Goal: Task Accomplishment & Management: Use online tool/utility

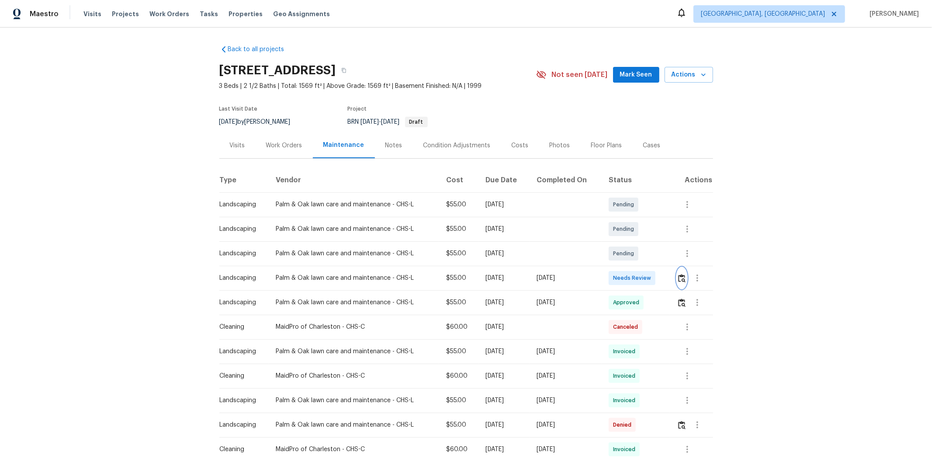
click at [501, 276] on button "button" at bounding box center [682, 277] width 10 height 21
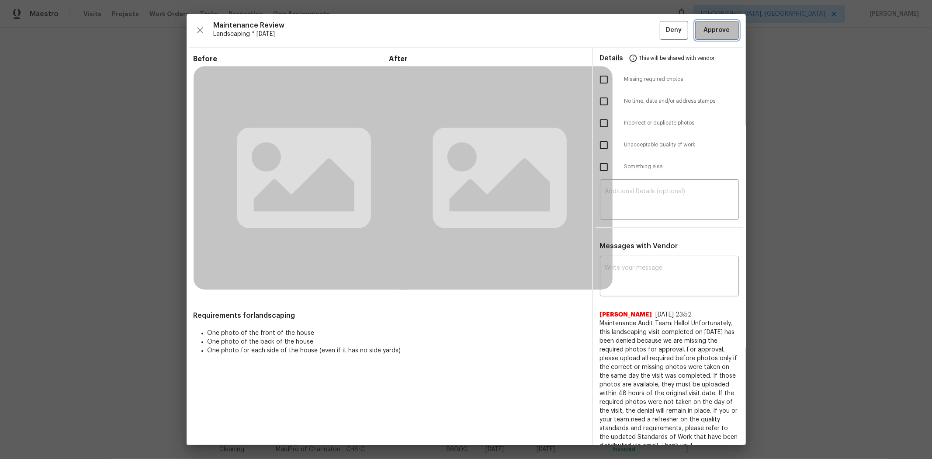
click at [501, 30] on span "Approve" at bounding box center [717, 30] width 26 height 11
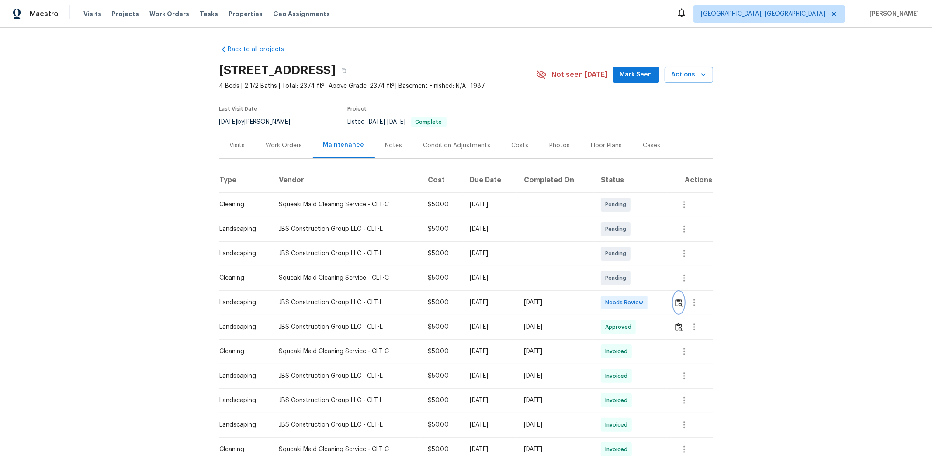
click at [662, 303] on img "button" at bounding box center [678, 302] width 7 height 8
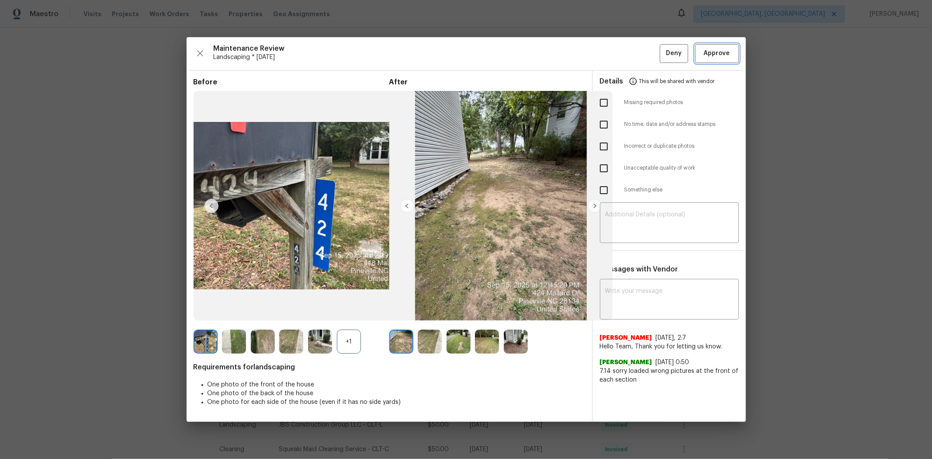
click at [662, 49] on span "Approve" at bounding box center [717, 53] width 26 height 11
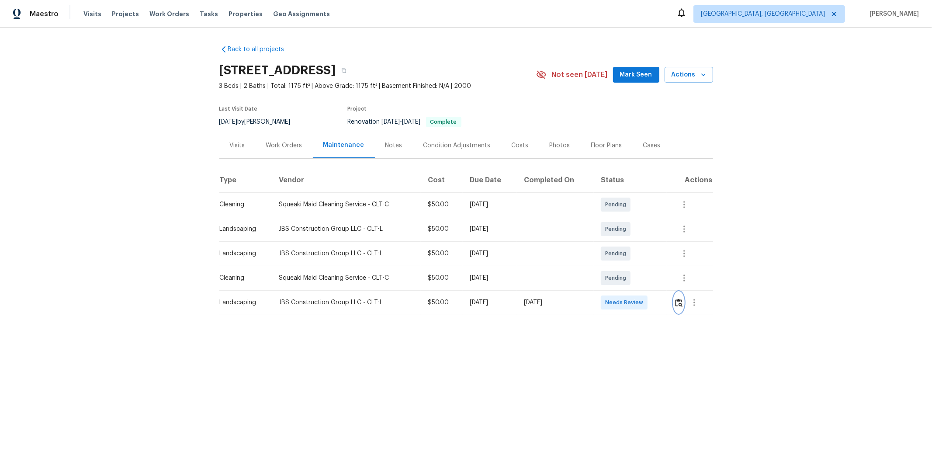
click at [662, 301] on img "button" at bounding box center [678, 302] width 7 height 8
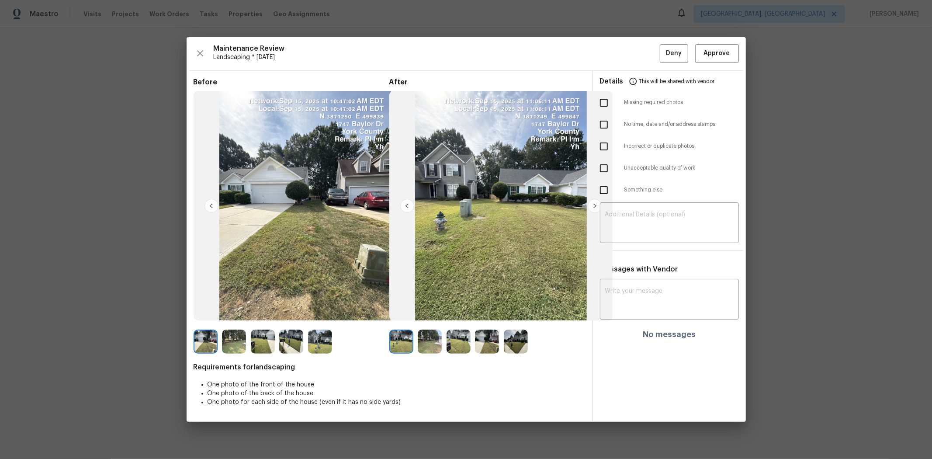
click at [662, 65] on div "Maintenance Review Landscaping * Mon, Sep 15 Deny Approve Before After Requirem…" at bounding box center [466, 229] width 559 height 384
click at [662, 57] on span "Approve" at bounding box center [717, 53] width 26 height 11
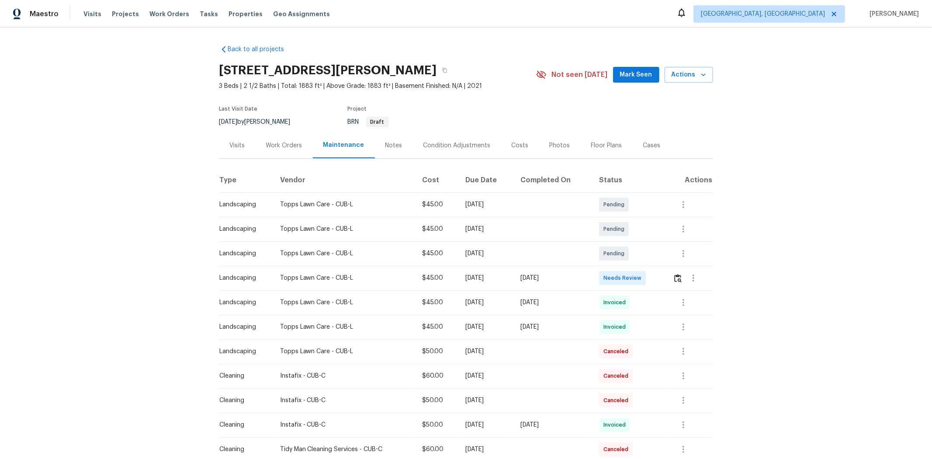
click at [662, 273] on td at bounding box center [689, 278] width 47 height 24
click at [662, 277] on img "button" at bounding box center [677, 278] width 7 height 8
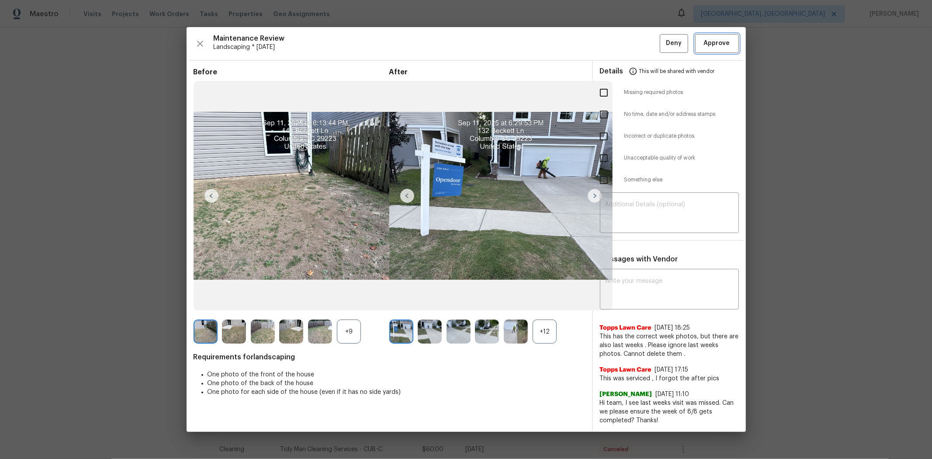
click at [662, 45] on span "Approve" at bounding box center [717, 43] width 26 height 11
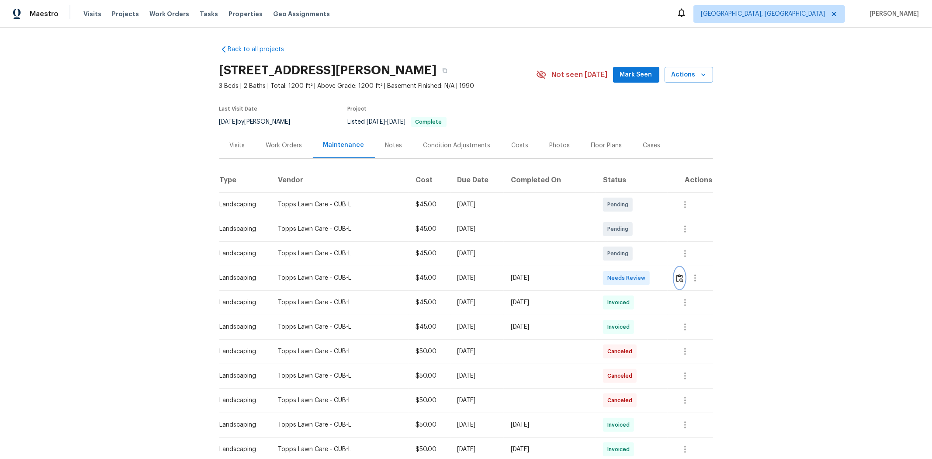
click at [662, 279] on img "button" at bounding box center [679, 278] width 7 height 8
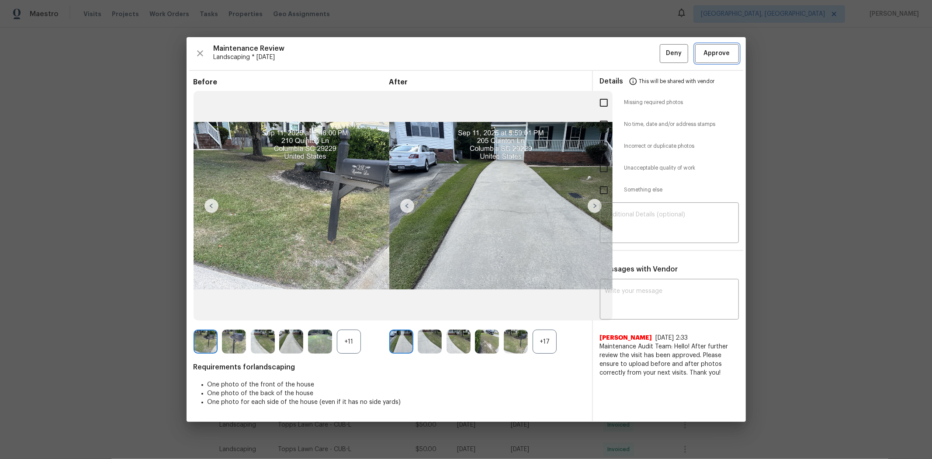
click at [662, 59] on button "Approve" at bounding box center [717, 53] width 44 height 19
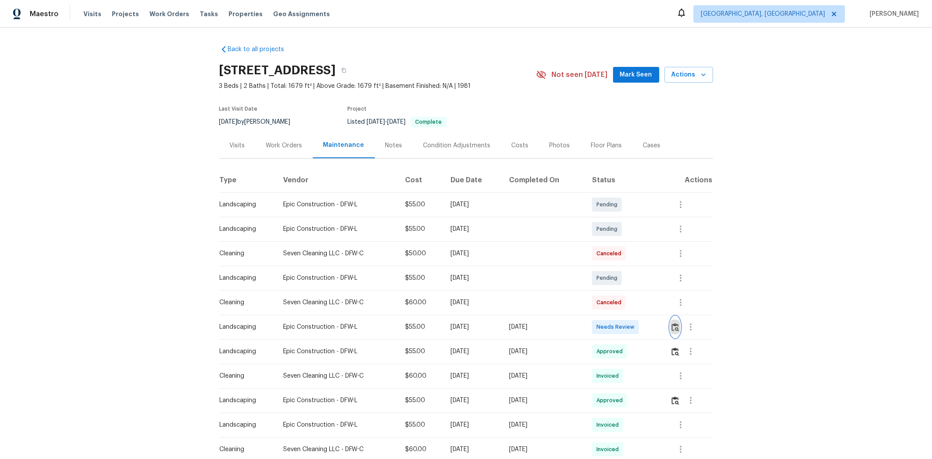
click at [662, 307] on img "button" at bounding box center [674, 327] width 7 height 8
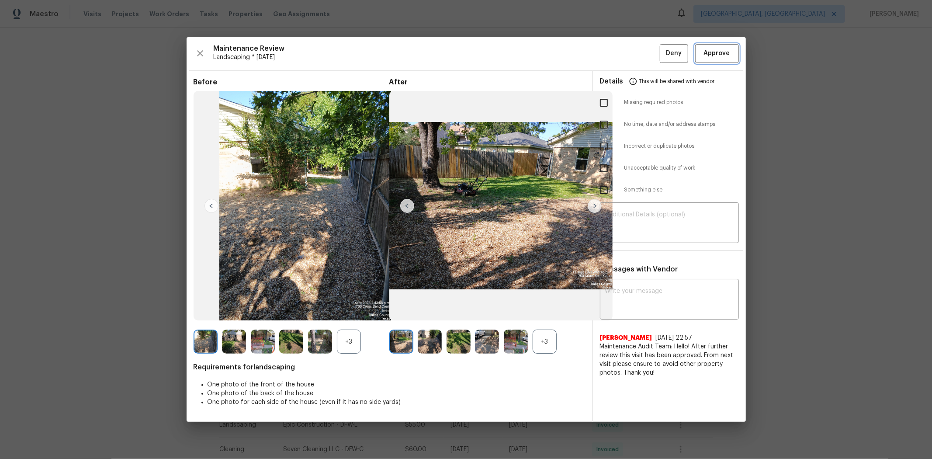
click at [662, 62] on button "Approve" at bounding box center [717, 53] width 44 height 19
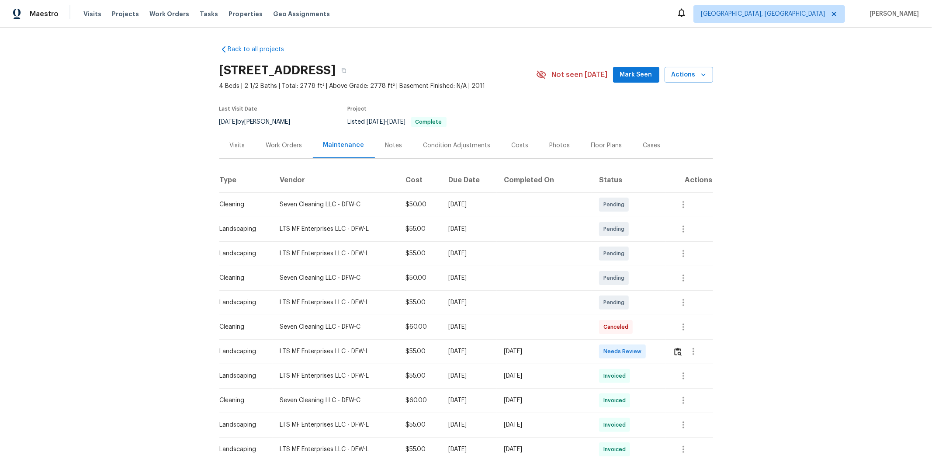
click at [662, 307] on td at bounding box center [689, 351] width 47 height 24
click at [662, 307] on img "button" at bounding box center [677, 351] width 7 height 8
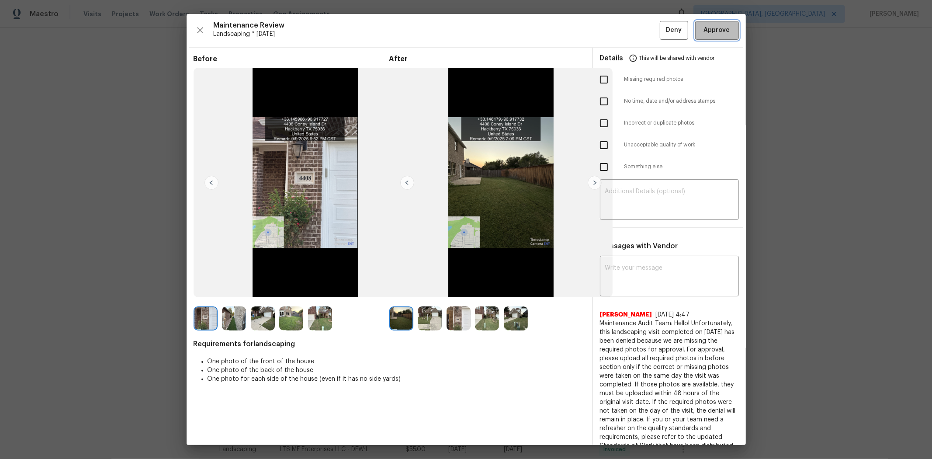
click at [662, 28] on span "Approve" at bounding box center [717, 30] width 26 height 11
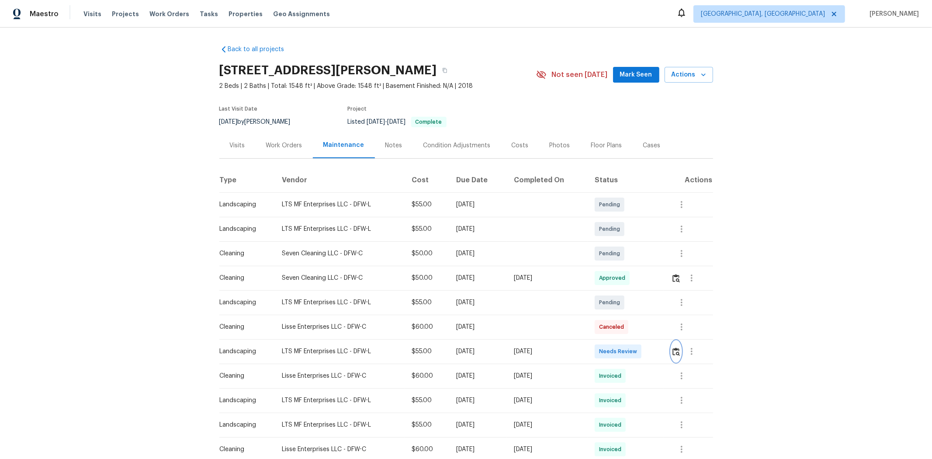
click at [662, 307] on button "button" at bounding box center [676, 351] width 10 height 21
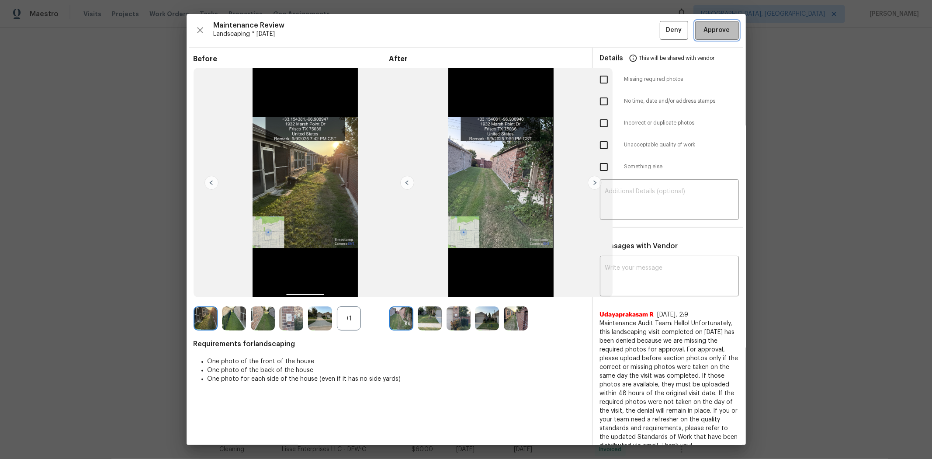
click at [662, 25] on span "Approve" at bounding box center [717, 30] width 30 height 11
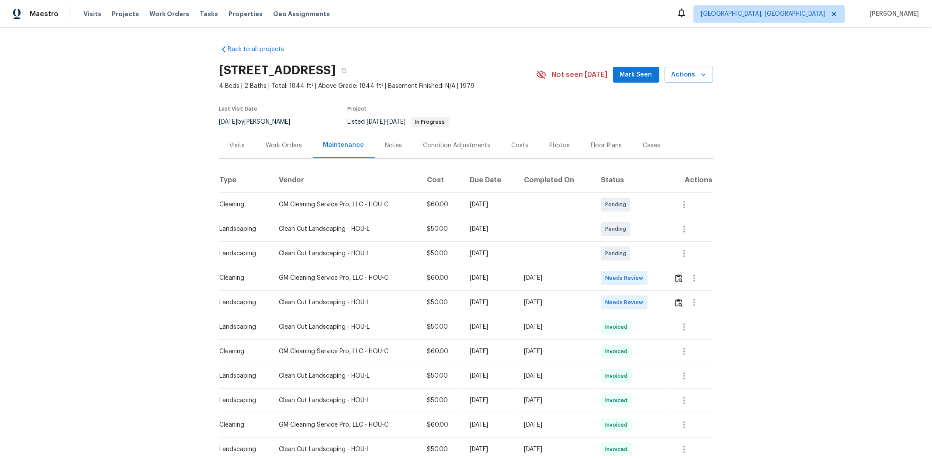
drag, startPoint x: 493, startPoint y: 300, endPoint x: 617, endPoint y: 300, distance: 124.0
click at [569, 300] on tr "Landscaping Clean Cut Landscaping - HOU-L $50.00 [DATE] [DATE] Needs Review" at bounding box center [466, 302] width 494 height 24
drag, startPoint x: 652, startPoint y: 299, endPoint x: 669, endPoint y: 304, distance: 17.4
click at [653, 299] on td "Needs Review" at bounding box center [630, 302] width 73 height 24
click at [662, 304] on img "button" at bounding box center [678, 302] width 7 height 8
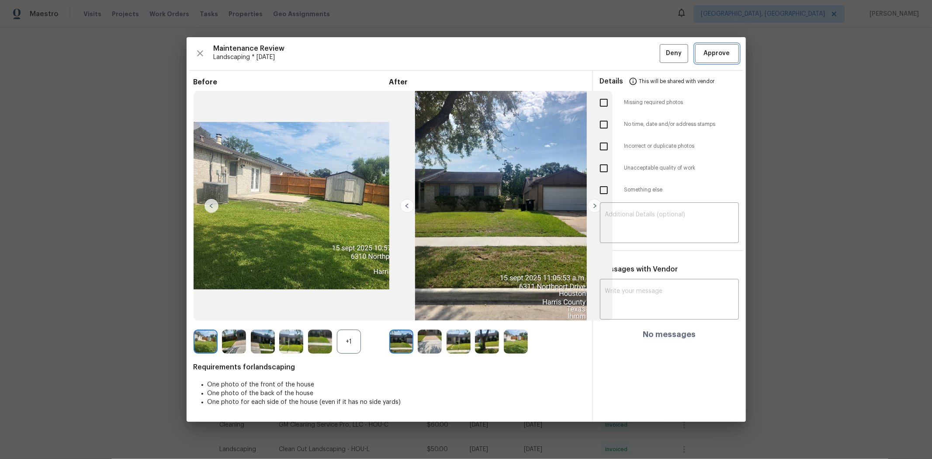
click at [662, 55] on span "Approve" at bounding box center [717, 53] width 26 height 11
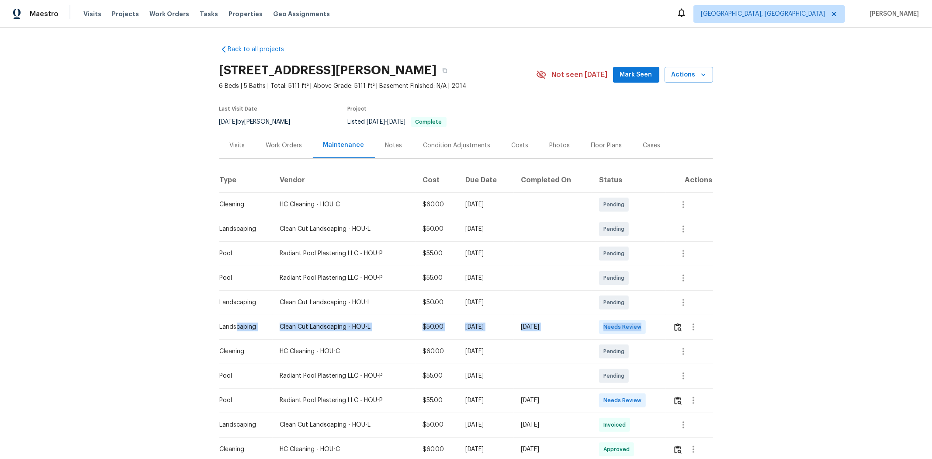
drag, startPoint x: 231, startPoint y: 325, endPoint x: 680, endPoint y: 325, distance: 448.1
click at [662, 307] on tr "Landscaping Clean Cut Landscaping - HOU-L $50.00 [DATE] [DATE] Needs Review" at bounding box center [466, 326] width 494 height 24
click at [662, 307] on img "button" at bounding box center [677, 327] width 7 height 8
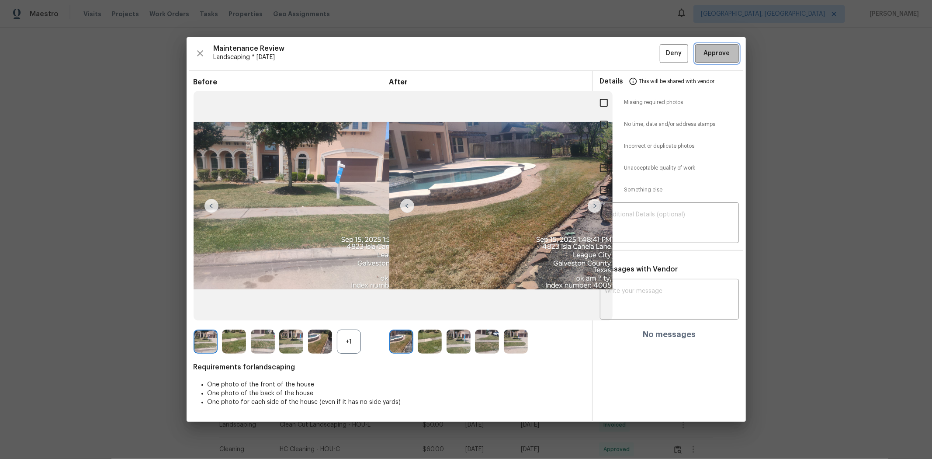
click at [662, 59] on button "Approve" at bounding box center [717, 53] width 44 height 19
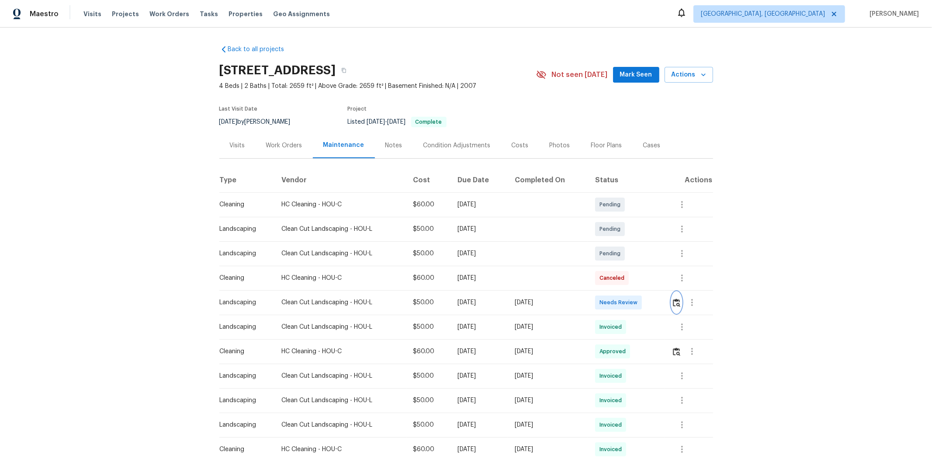
click at [662, 304] on img "button" at bounding box center [676, 302] width 7 height 8
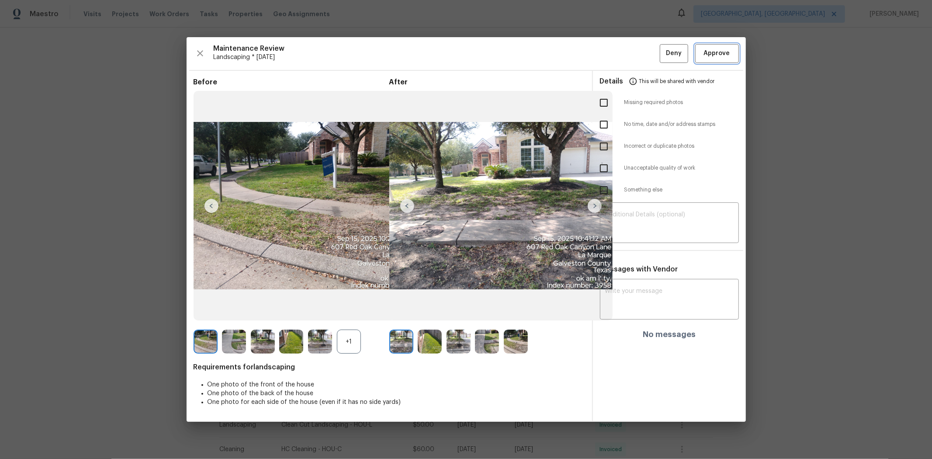
drag, startPoint x: 718, startPoint y: 50, endPoint x: 731, endPoint y: 62, distance: 17.6
click at [662, 51] on span "Approve" at bounding box center [717, 53] width 26 height 11
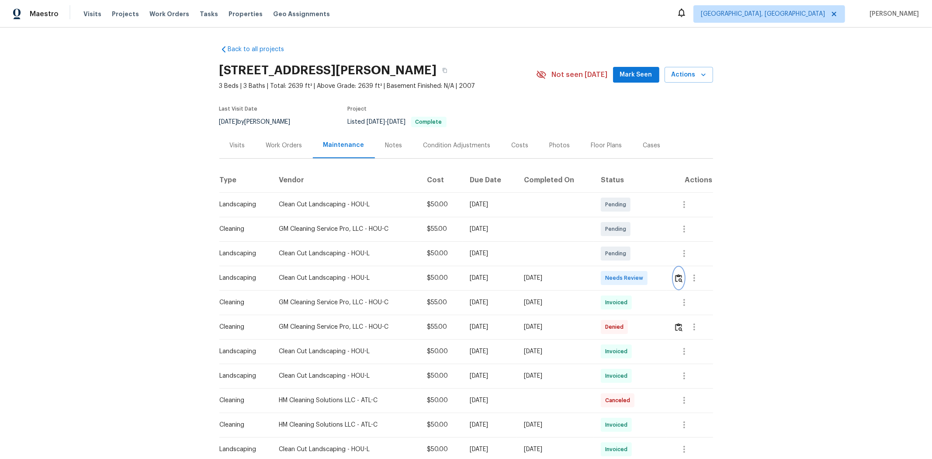
click at [662, 278] on img "button" at bounding box center [678, 278] width 7 height 8
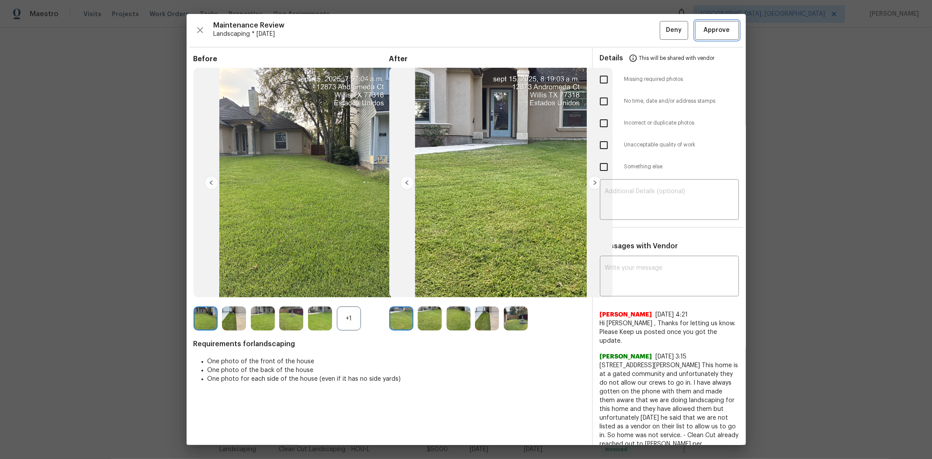
drag, startPoint x: 721, startPoint y: 28, endPoint x: 726, endPoint y: 29, distance: 5.3
click at [662, 29] on span "Approve" at bounding box center [717, 30] width 26 height 11
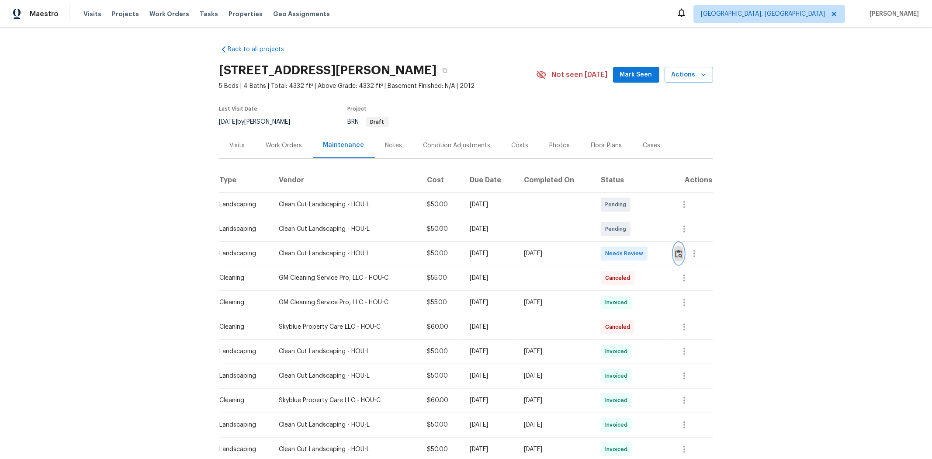
click at [662, 257] on img "button" at bounding box center [678, 253] width 7 height 8
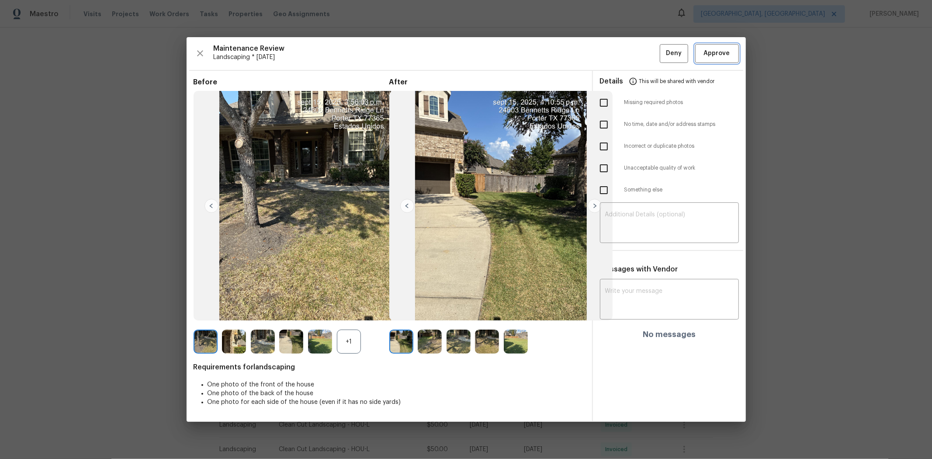
click at [662, 50] on span "Approve" at bounding box center [717, 53] width 26 height 11
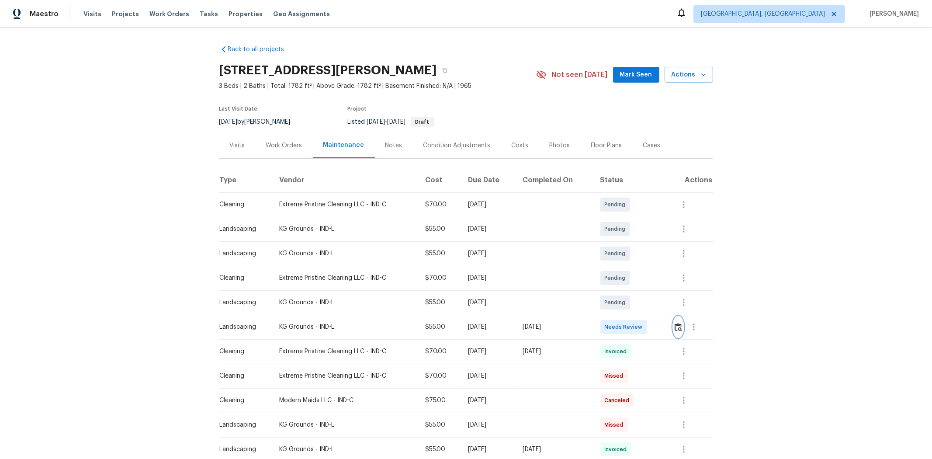
click at [662, 307] on img "button" at bounding box center [677, 327] width 7 height 8
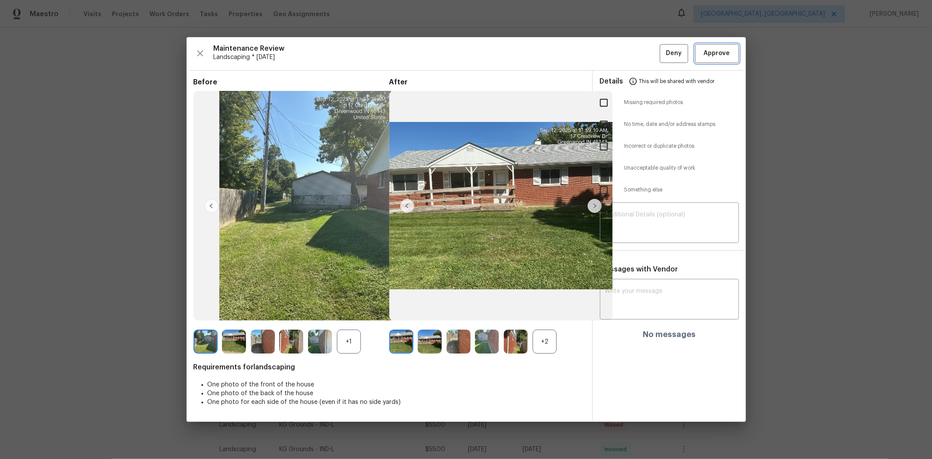
click at [662, 55] on span "Approve" at bounding box center [717, 53] width 26 height 11
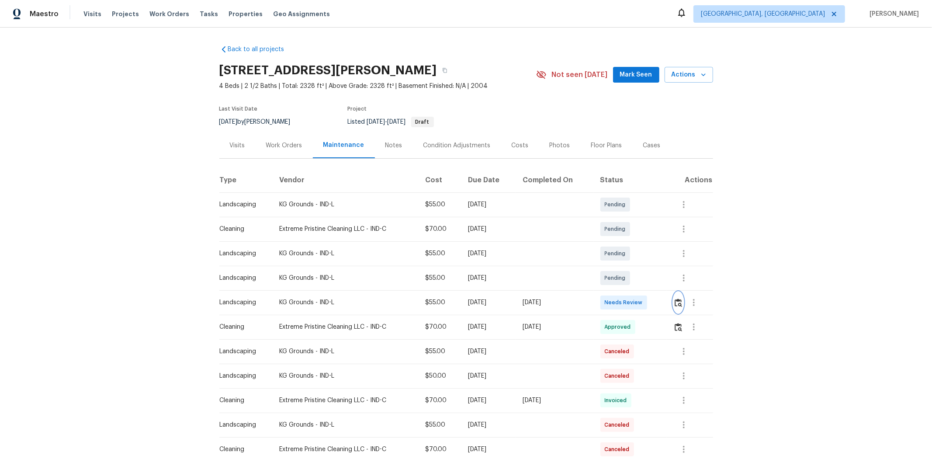
click at [662, 304] on img "button" at bounding box center [677, 302] width 7 height 8
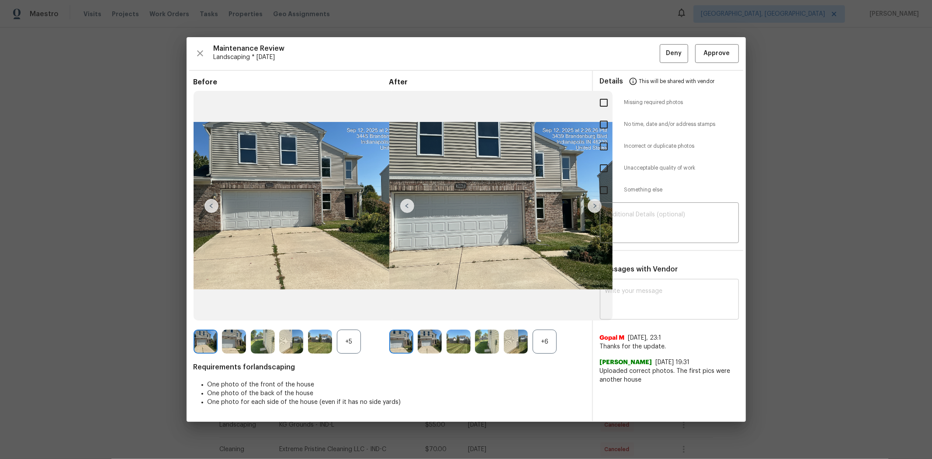
click at [628, 302] on textarea at bounding box center [669, 300] width 128 height 24
paste textarea "Maintenance Audit Team: Hello! After further review, this visit has been approv…"
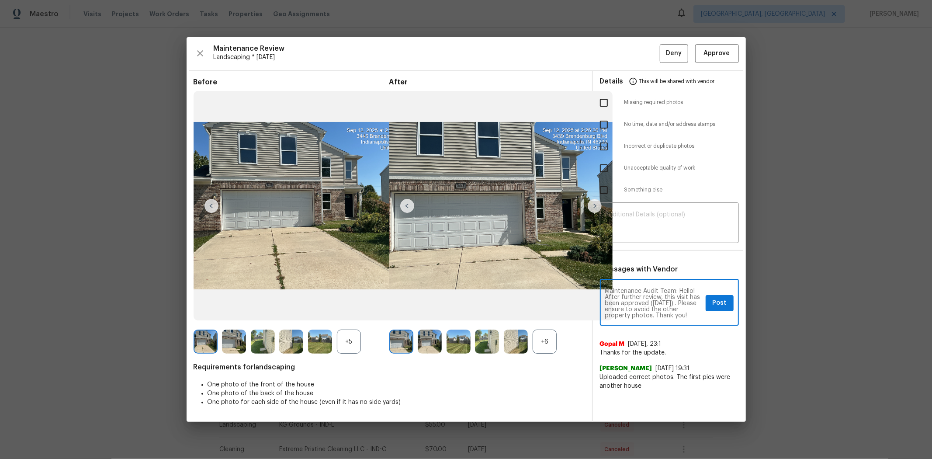
click at [613, 307] on textarea "Maintenance Audit Team: Hello! After further review, this visit has been approv…" at bounding box center [653, 303] width 97 height 31
type textarea "Maintenance Audit Team: Hello! After further review, this visit has been approv…"
click at [662, 304] on button "Post" at bounding box center [719, 303] width 28 height 16
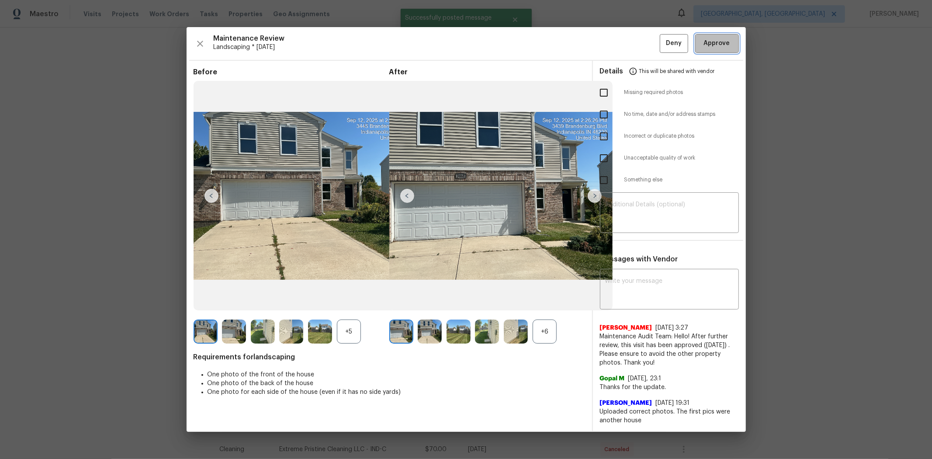
click at [662, 41] on span "Approve" at bounding box center [717, 43] width 26 height 11
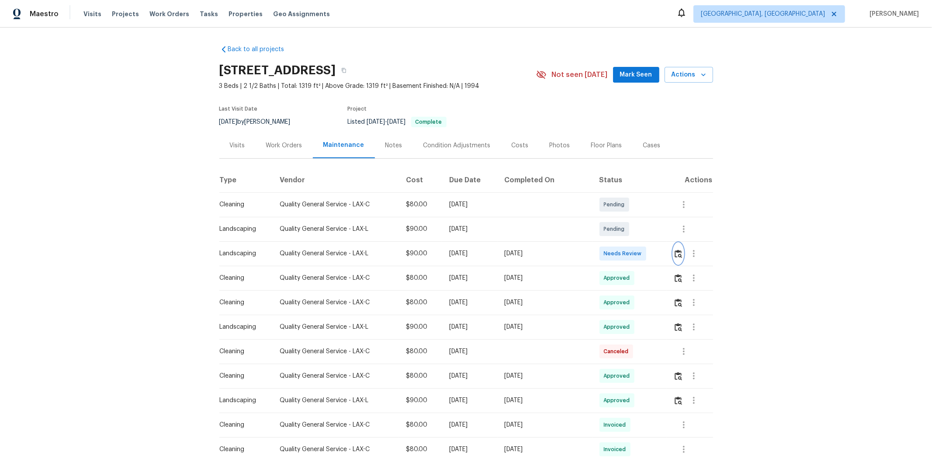
click at [662, 258] on img "button" at bounding box center [677, 253] width 7 height 8
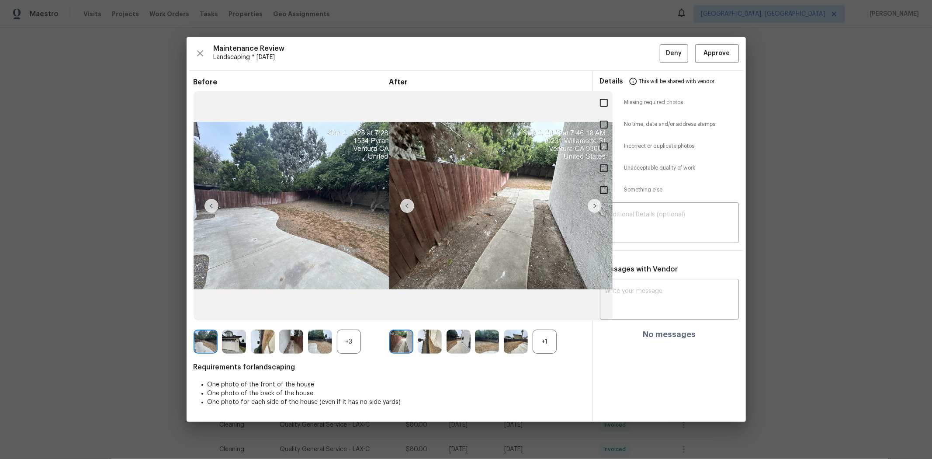
click at [605, 103] on input "checkbox" at bounding box center [603, 102] width 18 height 18
checkbox input "true"
click at [647, 226] on textarea at bounding box center [669, 223] width 128 height 24
paste textarea "Maintenance Audit Team: Hello! Unfortunately, this landscaping visit completed …"
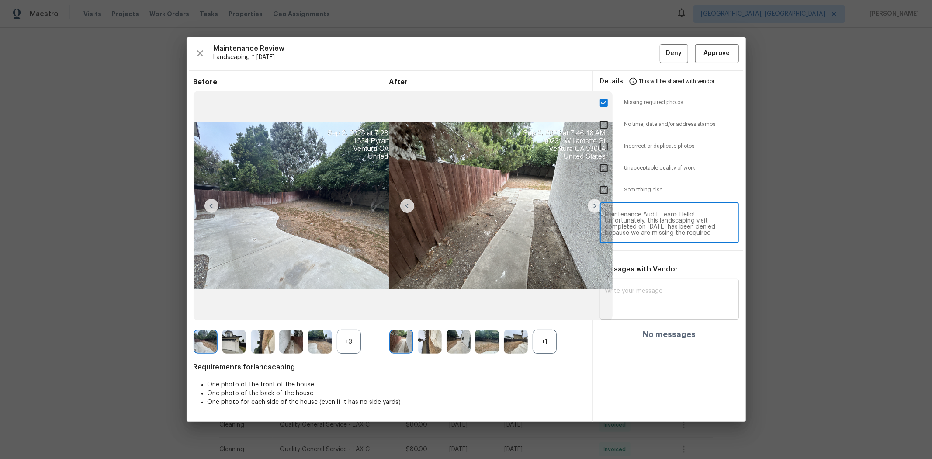
type textarea "Maintenance Audit Team: Hello! Unfortunately, this landscaping visit completed …"
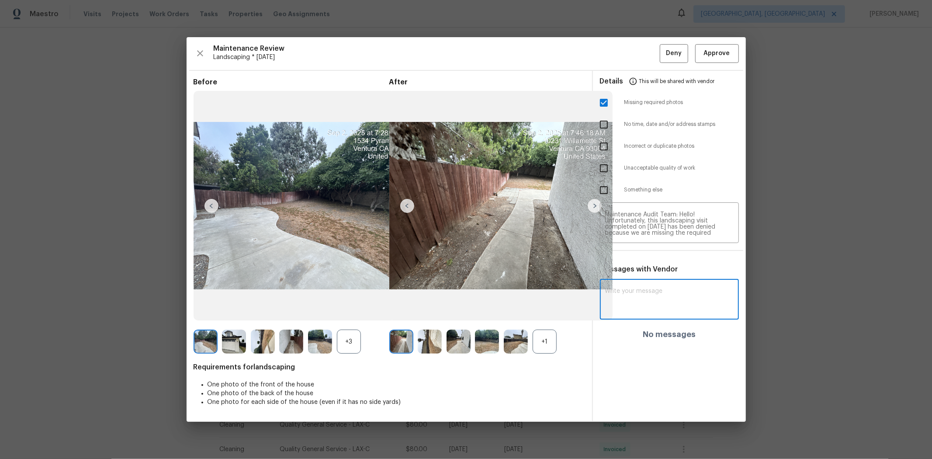
click at [662, 290] on textarea at bounding box center [669, 300] width 128 height 24
paste textarea "Maintenance Audit Team: Hello! Unfortunately, this landscaping visit completed …"
type textarea "Maintenance Audit Team: Hello! Unfortunately, this landscaping visit completed …"
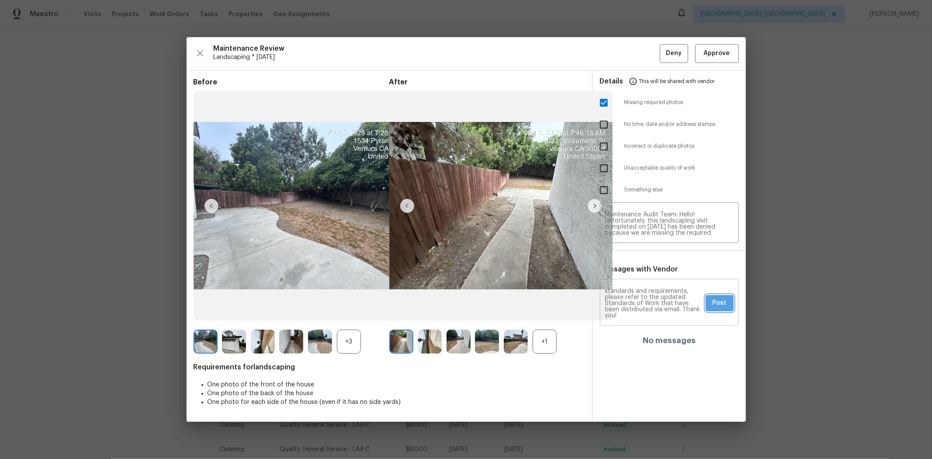
click at [662, 299] on button "Post" at bounding box center [719, 303] width 28 height 16
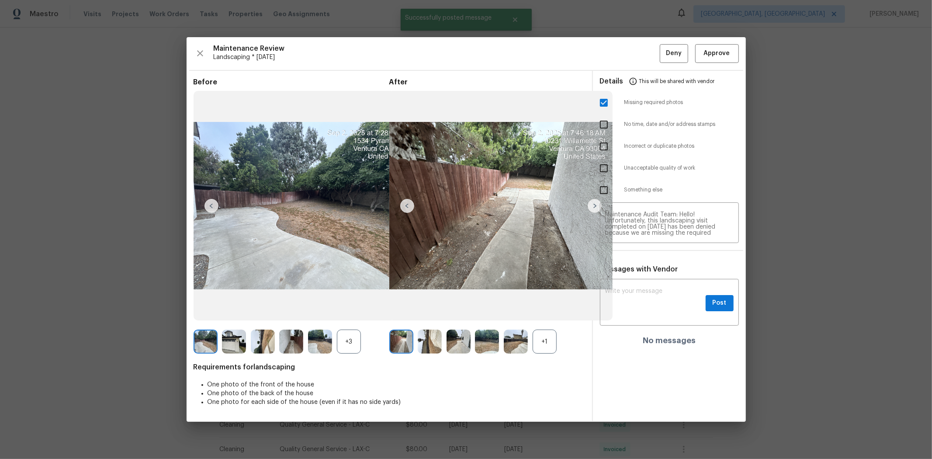
scroll to position [0, 0]
click at [662, 71] on span "This will be shared with vendor" at bounding box center [677, 81] width 76 height 21
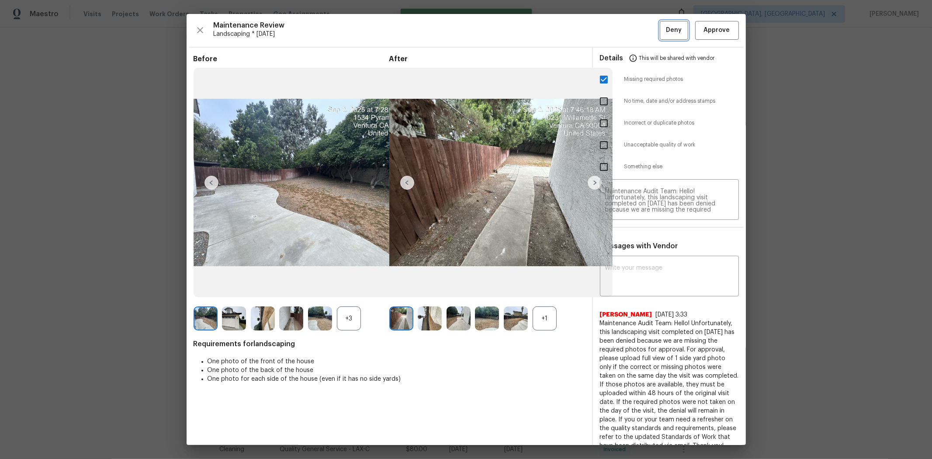
click at [662, 28] on span "Deny" at bounding box center [674, 30] width 16 height 11
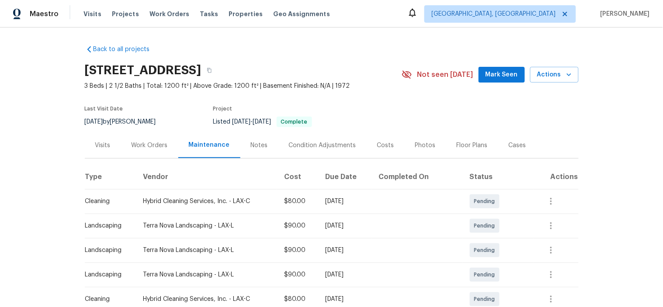
scroll to position [145, 0]
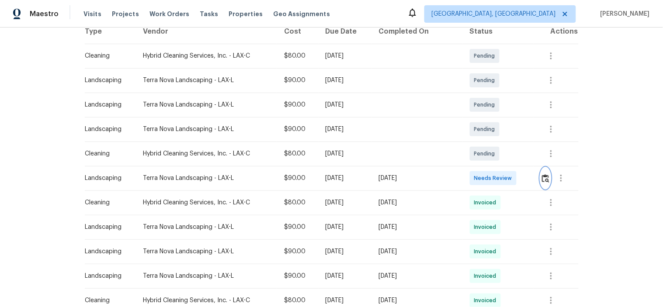
click at [543, 178] on img "button" at bounding box center [545, 178] width 7 height 8
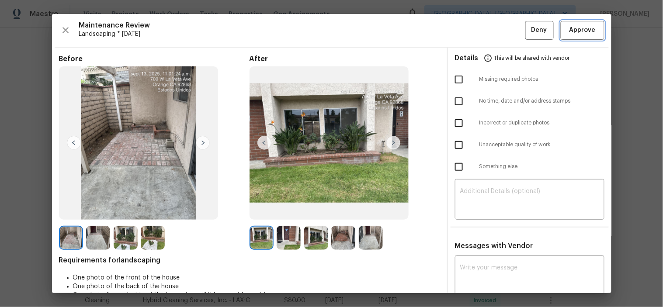
drag, startPoint x: 591, startPoint y: 32, endPoint x: 582, endPoint y: 32, distance: 9.2
click at [591, 32] on button "Approve" at bounding box center [582, 30] width 44 height 19
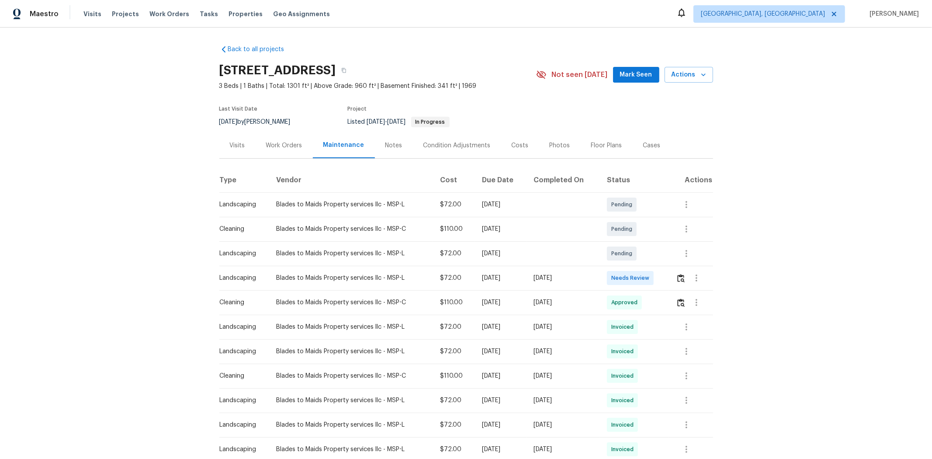
click at [662, 279] on td at bounding box center [691, 278] width 44 height 24
click at [662, 277] on img "button" at bounding box center [680, 278] width 7 height 8
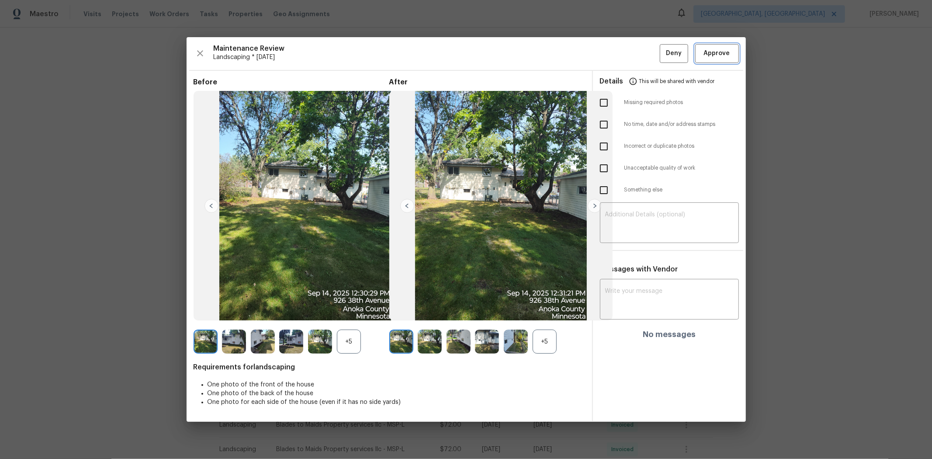
drag, startPoint x: 717, startPoint y: 51, endPoint x: 730, endPoint y: 54, distance: 14.0
click at [662, 51] on span "Approve" at bounding box center [717, 53] width 26 height 11
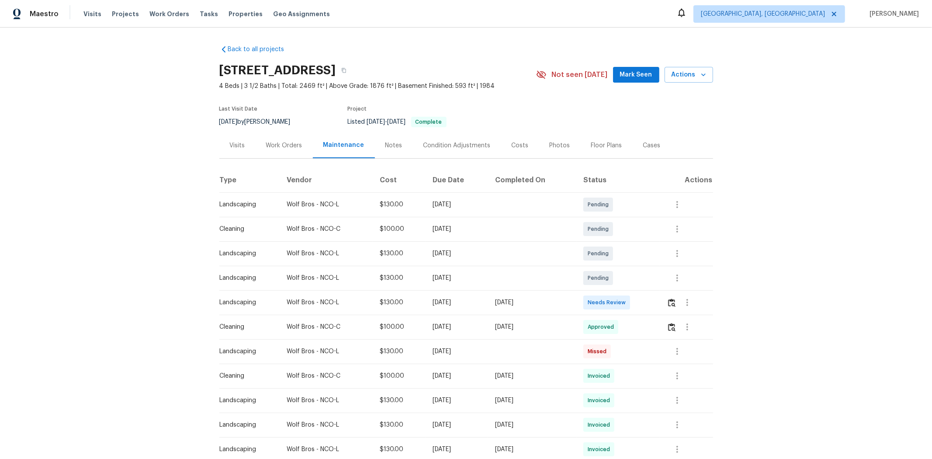
click at [662, 303] on td at bounding box center [686, 302] width 53 height 24
click at [662, 301] on img "button" at bounding box center [671, 302] width 7 height 8
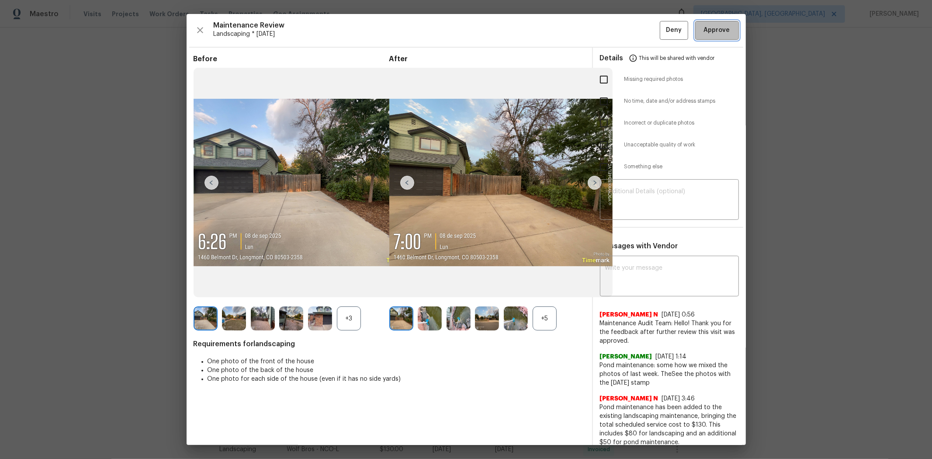
click at [662, 28] on span "Approve" at bounding box center [717, 30] width 26 height 11
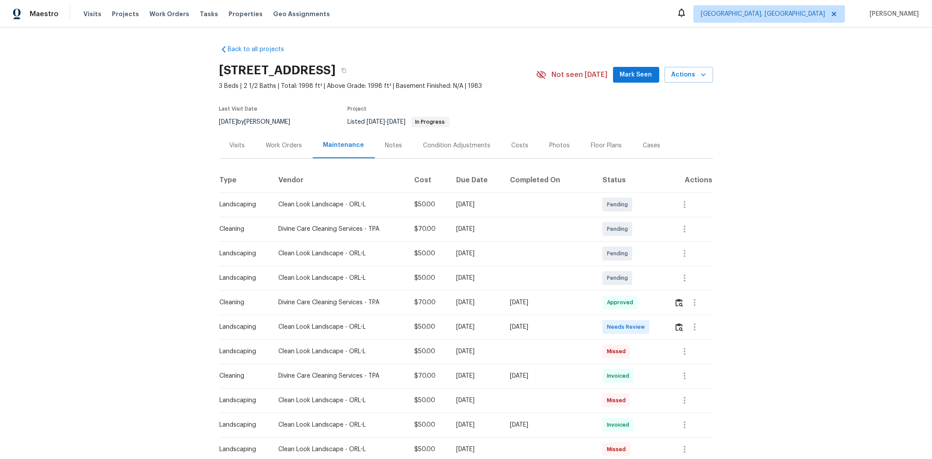
drag, startPoint x: 662, startPoint y: 328, endPoint x: 678, endPoint y: 332, distance: 16.2
click at [662, 307] on tr "Landscaping Clean Look Landscape - ORL-L $50.00 Mon, Sep 08 2025 Mon, Sep 15 20…" at bounding box center [466, 326] width 494 height 24
click at [662, 307] on button "button" at bounding box center [679, 326] width 10 height 21
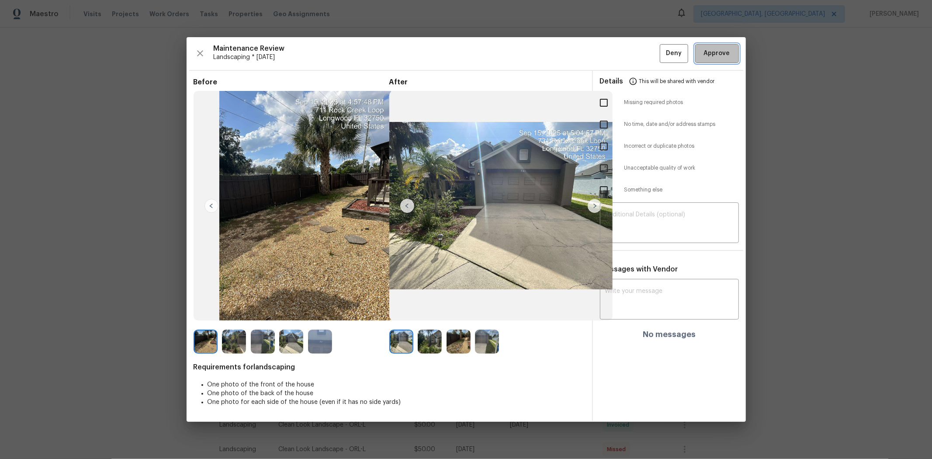
drag, startPoint x: 716, startPoint y: 58, endPoint x: 723, endPoint y: 66, distance: 9.9
click at [662, 59] on span "Approve" at bounding box center [717, 53] width 26 height 11
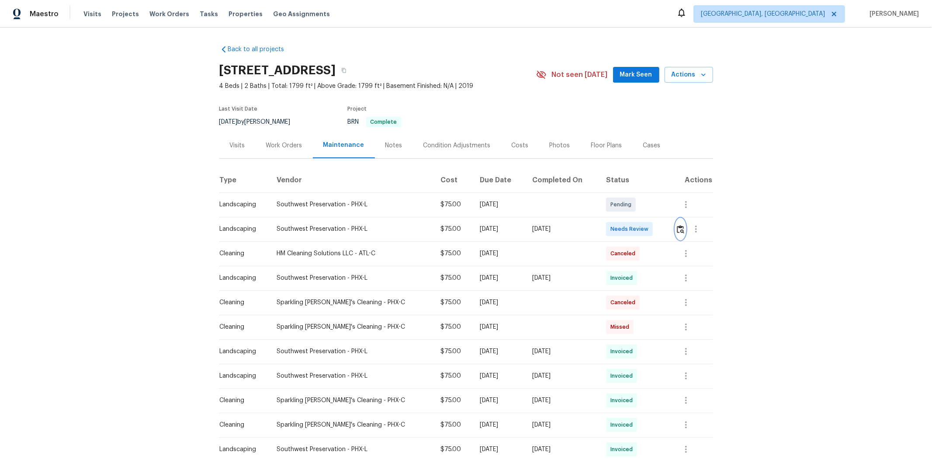
click at [662, 235] on button "button" at bounding box center [680, 228] width 10 height 21
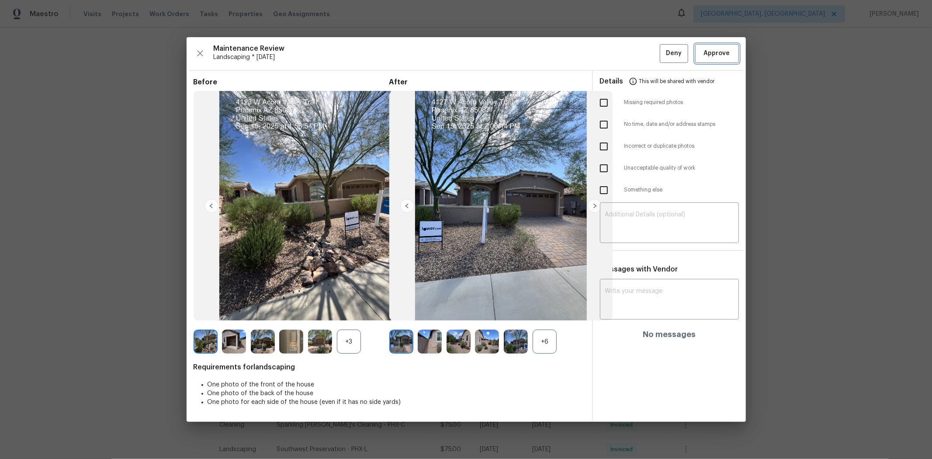
click at [662, 59] on button "Approve" at bounding box center [717, 53] width 44 height 19
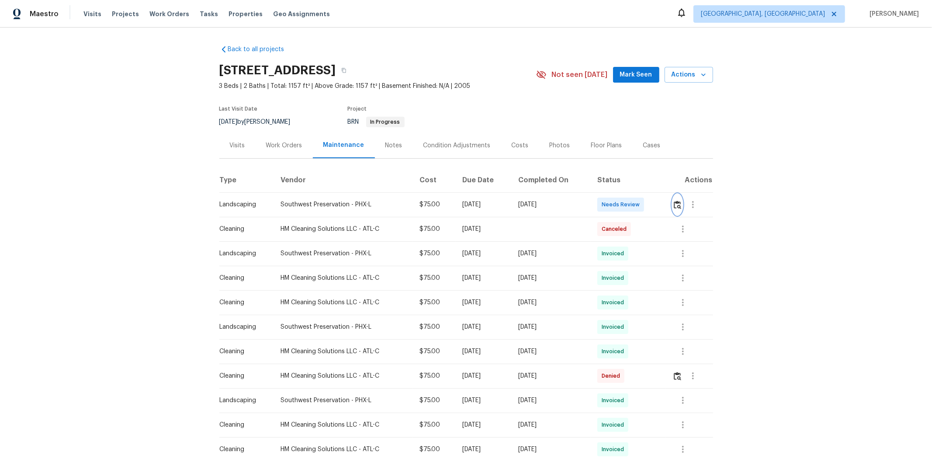
click at [662, 204] on img "button" at bounding box center [677, 204] width 7 height 8
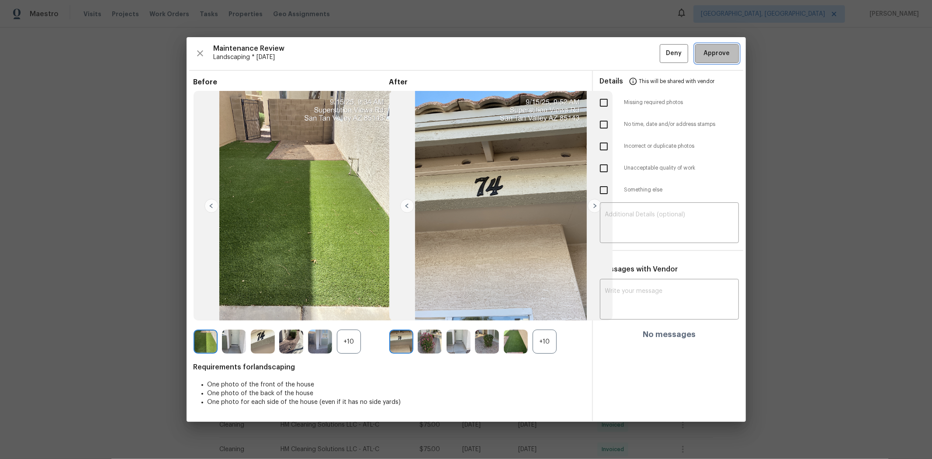
drag, startPoint x: 711, startPoint y: 47, endPoint x: 709, endPoint y: 64, distance: 16.7
click at [662, 48] on button "Approve" at bounding box center [717, 53] width 44 height 19
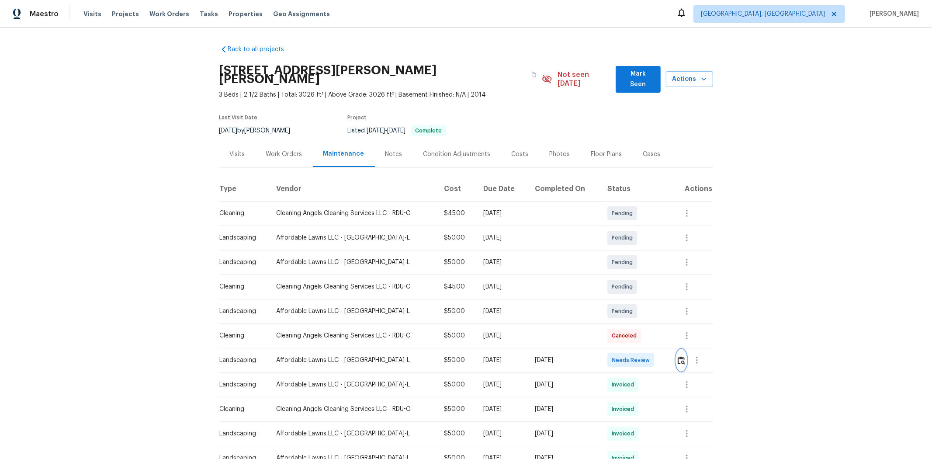
click at [662, 307] on button "button" at bounding box center [681, 359] width 10 height 21
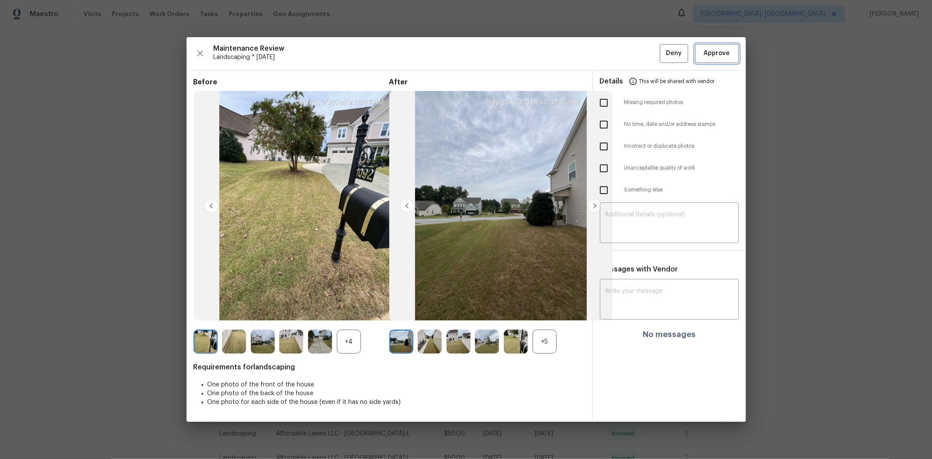
click at [662, 54] on span "Approve" at bounding box center [717, 53] width 26 height 11
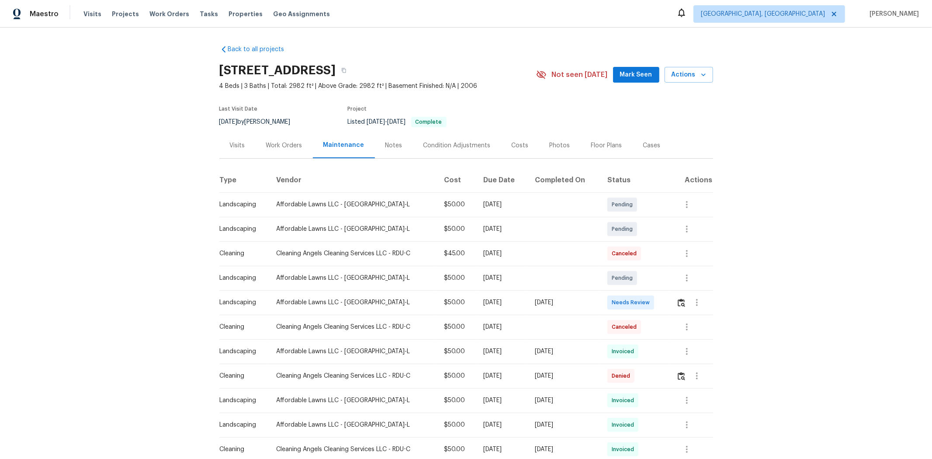
click at [662, 297] on td at bounding box center [691, 302] width 44 height 24
click at [662, 303] on img "button" at bounding box center [680, 302] width 7 height 8
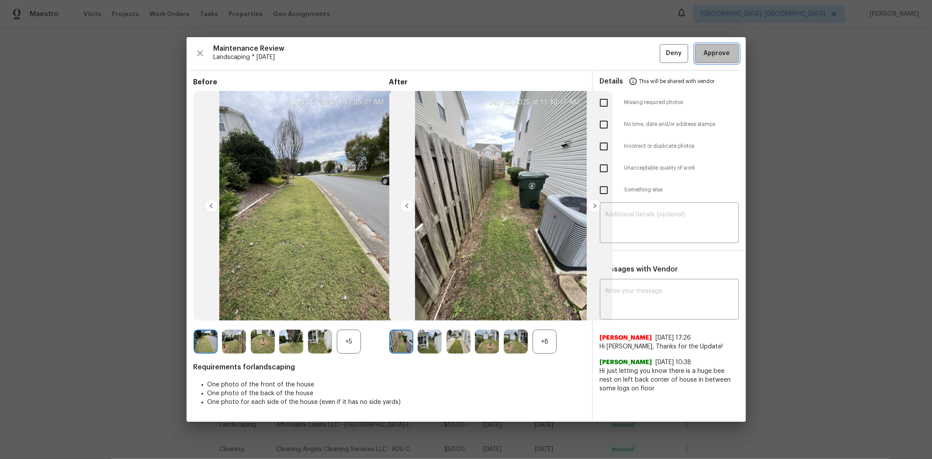
click at [662, 44] on button "Approve" at bounding box center [717, 53] width 44 height 19
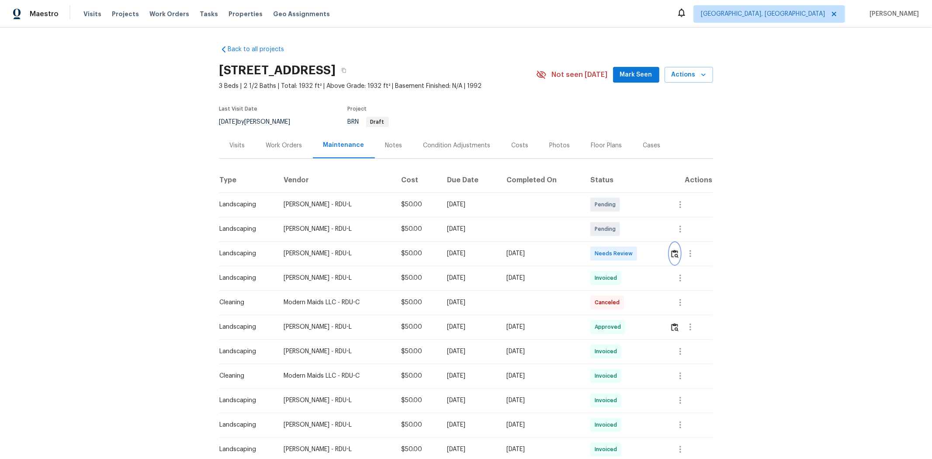
click at [662, 256] on img "button" at bounding box center [674, 253] width 7 height 8
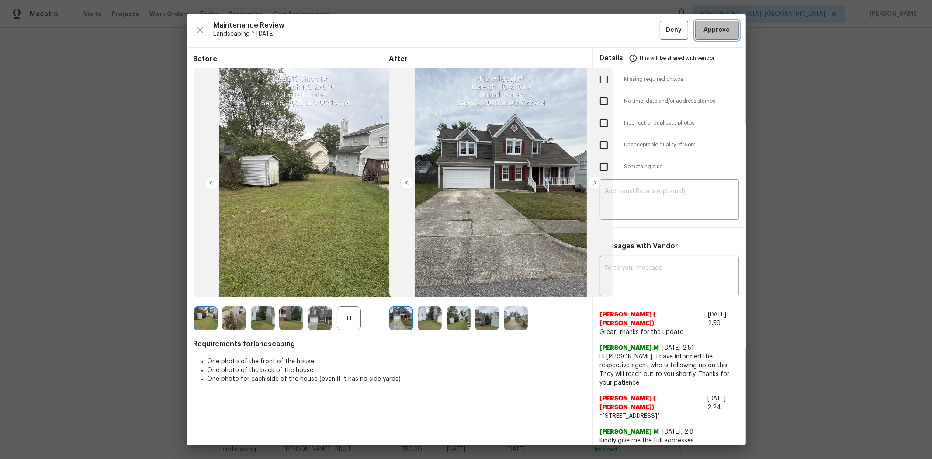
click at [662, 34] on span "Approve" at bounding box center [717, 30] width 26 height 11
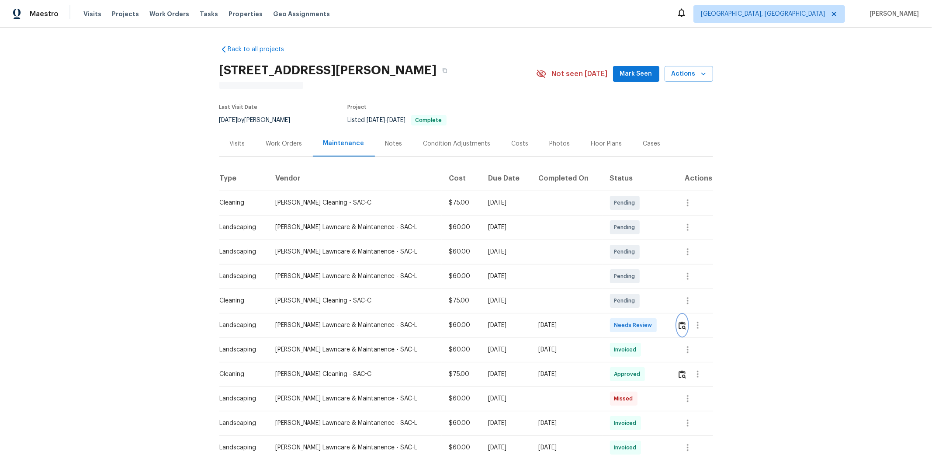
click at [662, 307] on button "button" at bounding box center [682, 324] width 10 height 21
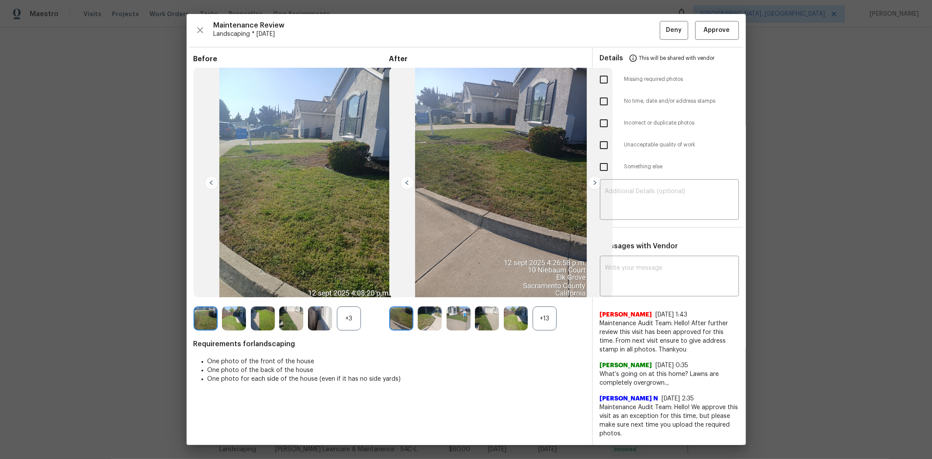
drag, startPoint x: 704, startPoint y: 53, endPoint x: 697, endPoint y: 52, distance: 7.1
click at [662, 53] on span "This will be shared with vendor" at bounding box center [677, 58] width 76 height 21
click at [662, 25] on span "Approve" at bounding box center [717, 30] width 26 height 11
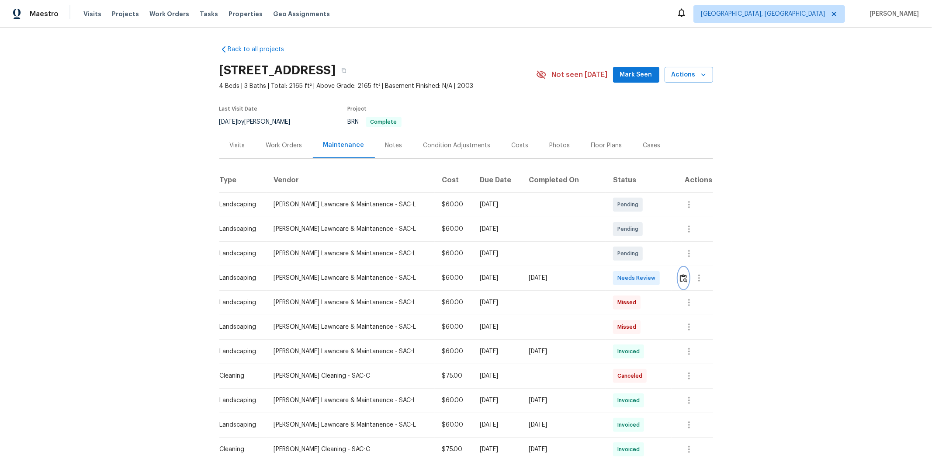
click at [662, 280] on img "button" at bounding box center [683, 278] width 7 height 8
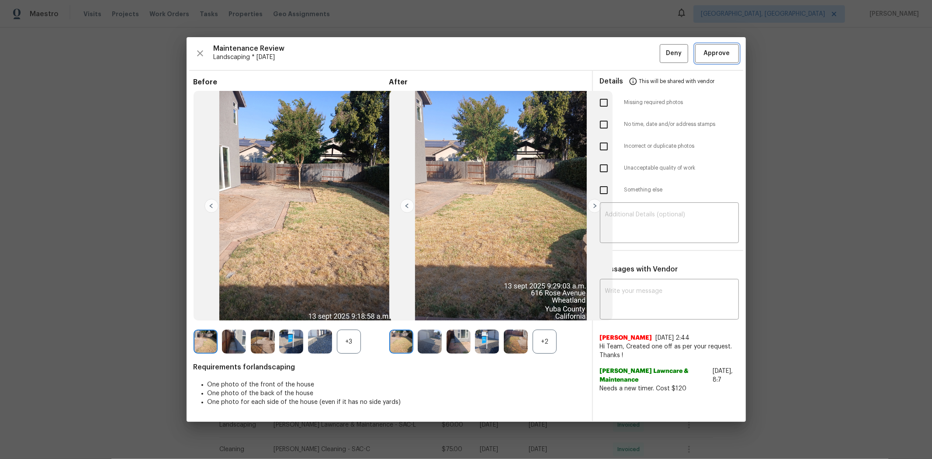
click at [662, 59] on button "Approve" at bounding box center [717, 53] width 44 height 19
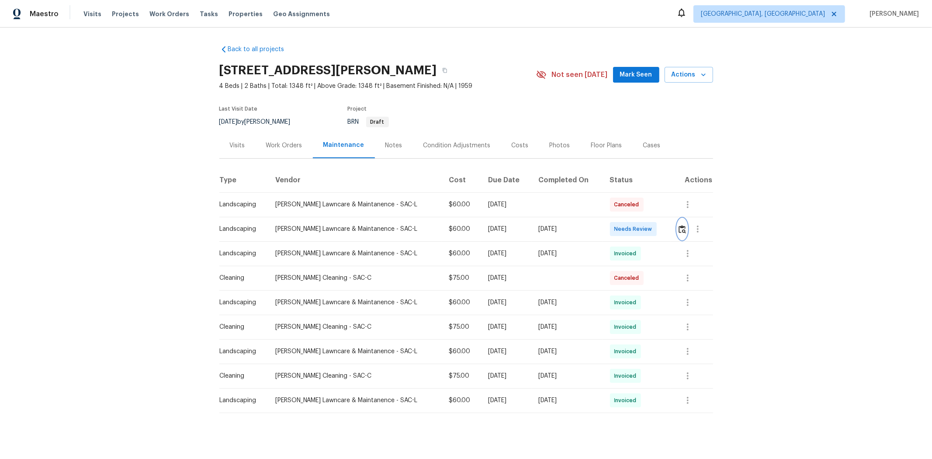
click at [662, 228] on img "button" at bounding box center [681, 229] width 7 height 8
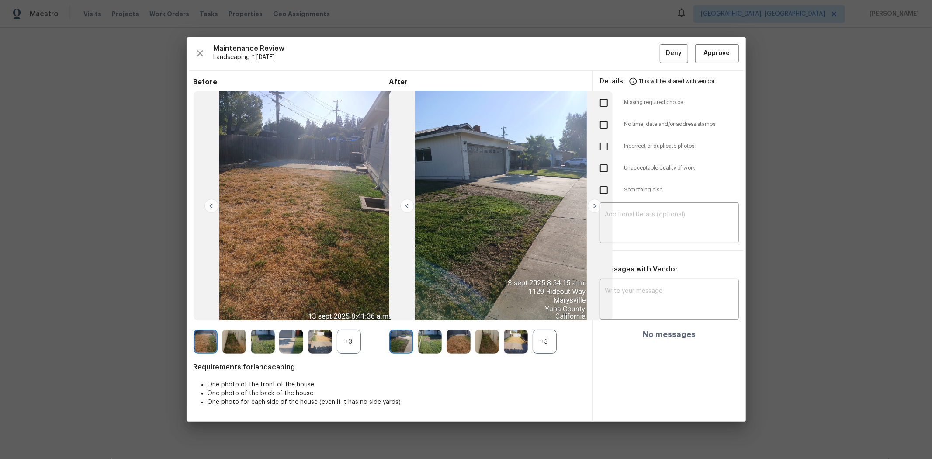
click at [662, 43] on div "Maintenance Review Landscaping * [DATE] Deny Approve Before +3 After +3 Require…" at bounding box center [466, 229] width 559 height 384
drag, startPoint x: 719, startPoint y: 54, endPoint x: 728, endPoint y: 54, distance: 9.2
click at [662, 54] on span "Approve" at bounding box center [717, 53] width 26 height 11
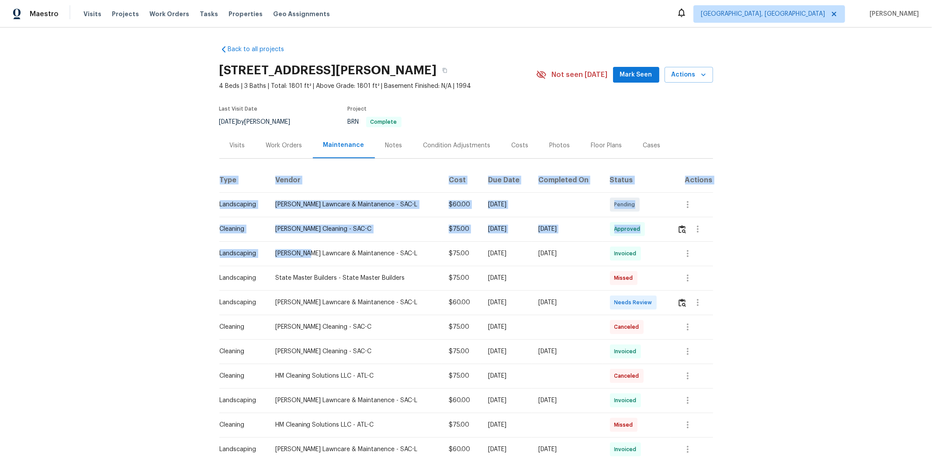
drag, startPoint x: 492, startPoint y: 245, endPoint x: 764, endPoint y: 245, distance: 271.2
click at [662, 245] on div "Back to all projects 858 Wristen Way, Galt, CA 95632 4 Beds | 3 Baths | Total: …" at bounding box center [466, 243] width 932 height 431
click at [301, 307] on td "Godinez Lawncare & Maintanence - SAC-L" at bounding box center [354, 302] width 173 height 24
click at [242, 303] on div "Landscaping" at bounding box center [240, 302] width 41 height 9
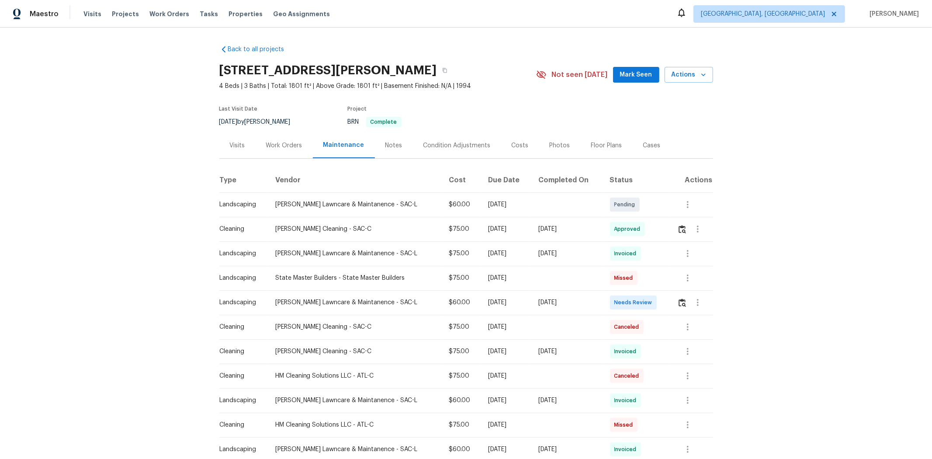
drag, startPoint x: 467, startPoint y: 300, endPoint x: 594, endPoint y: 298, distance: 126.7
click at [591, 299] on tr "Landscaping Godinez Lawncare & Maintanence - SAC-L $60.00 Mon, Sep 08 2025 Mon,…" at bounding box center [466, 302] width 494 height 24
click at [606, 298] on td "Needs Review" at bounding box center [636, 302] width 67 height 24
click at [662, 302] on img "button" at bounding box center [681, 302] width 7 height 8
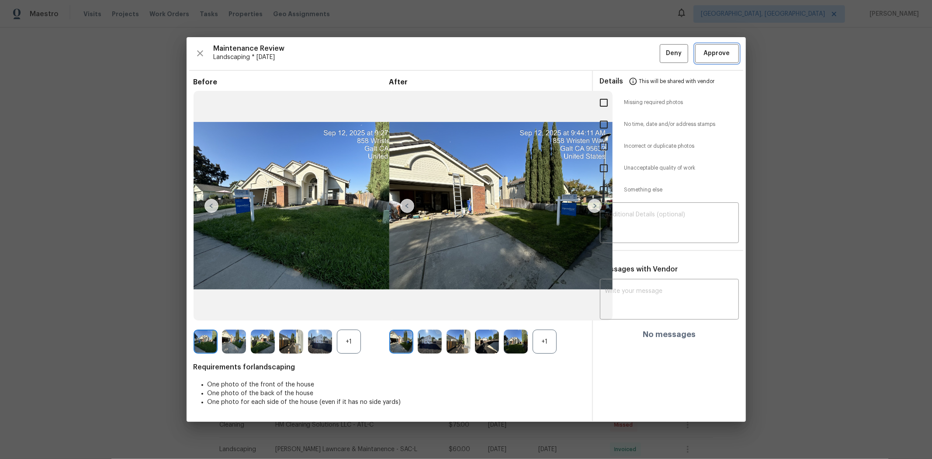
click at [662, 57] on span "Approve" at bounding box center [717, 53] width 26 height 11
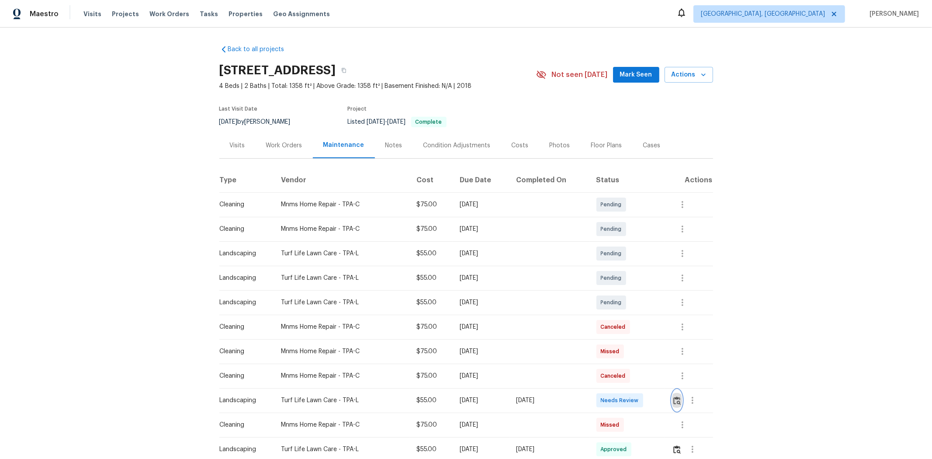
click at [662, 307] on img "button" at bounding box center [676, 400] width 7 height 8
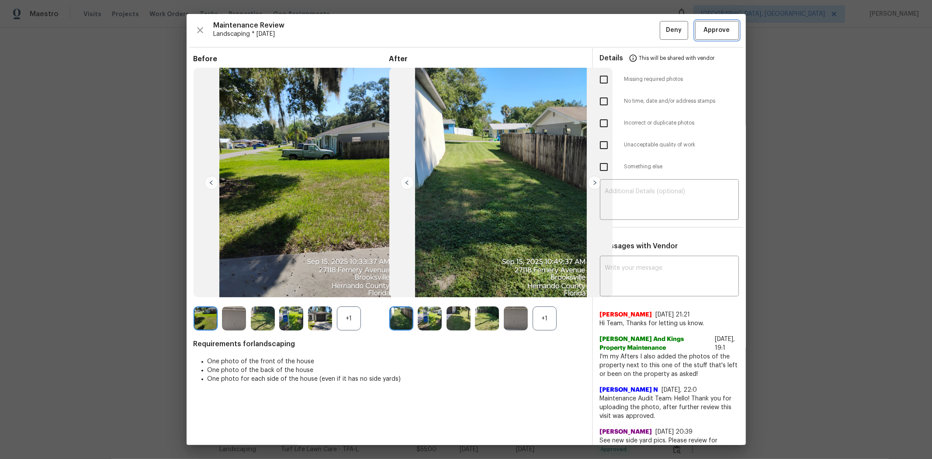
click at [662, 33] on span "Approve" at bounding box center [717, 30] width 26 height 11
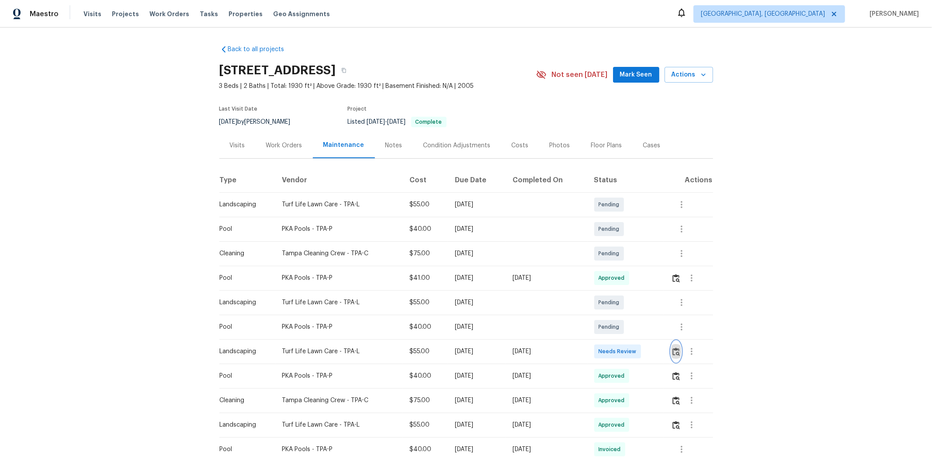
click at [662, 307] on img "button" at bounding box center [675, 351] width 7 height 8
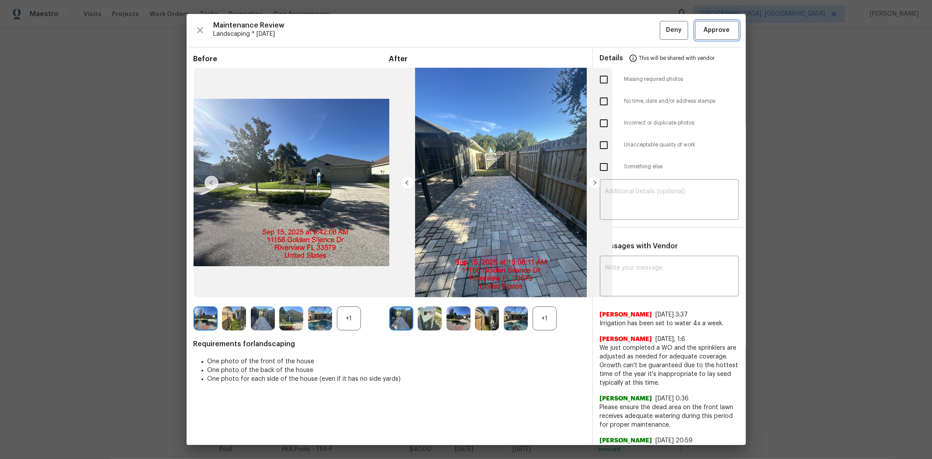
click at [662, 31] on span "Approve" at bounding box center [717, 30] width 26 height 11
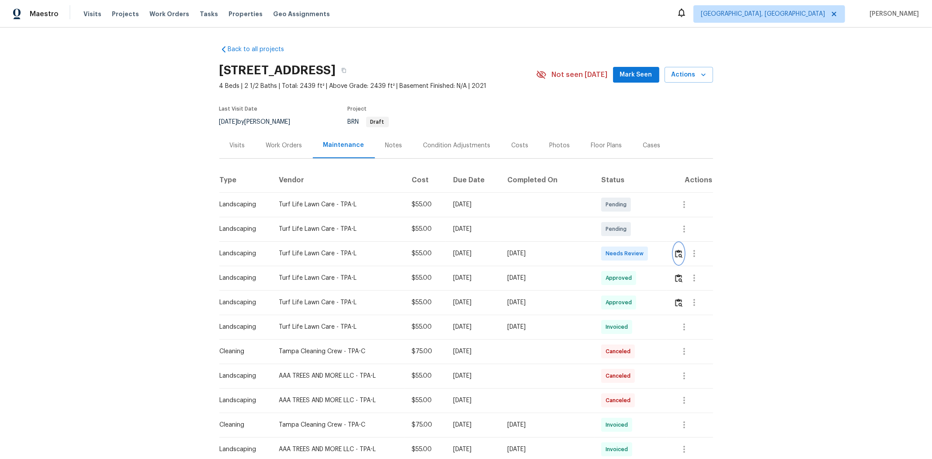
click at [662, 258] on button "button" at bounding box center [679, 253] width 10 height 21
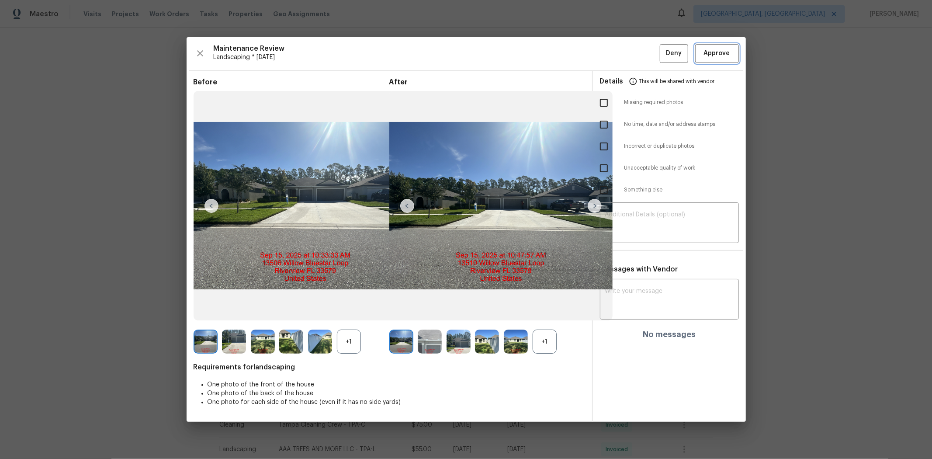
click at [662, 51] on span "Approve" at bounding box center [717, 53] width 26 height 11
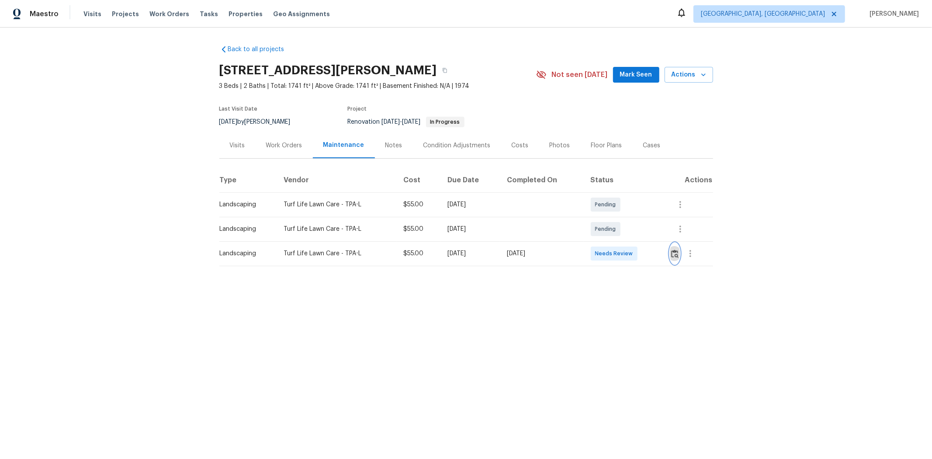
click at [501, 256] on img "button" at bounding box center [674, 253] width 7 height 8
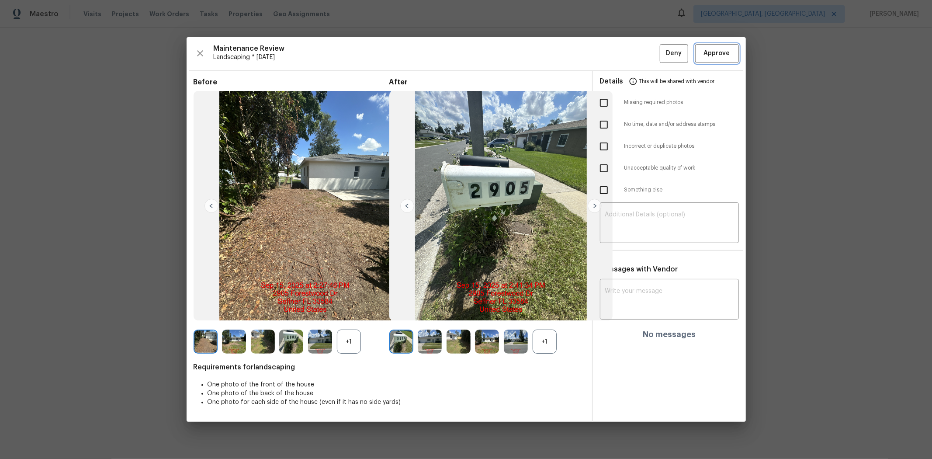
click at [501, 53] on span "Approve" at bounding box center [717, 53] width 26 height 11
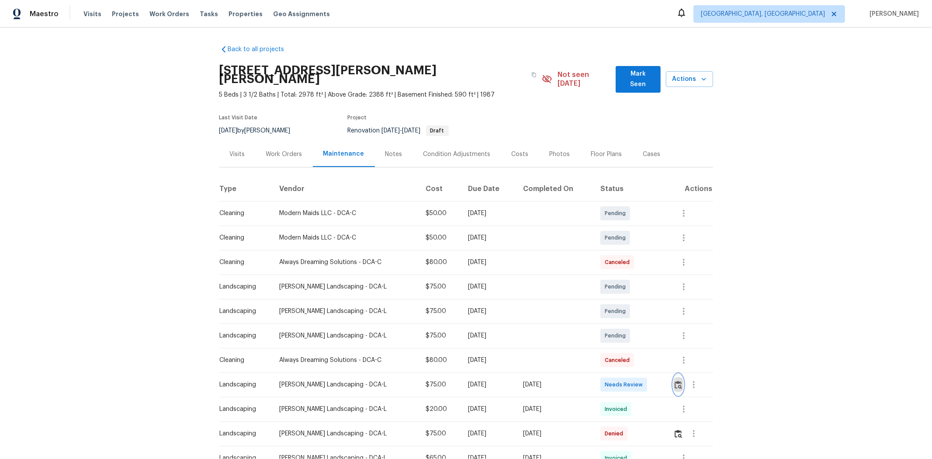
click at [662, 307] on button "button" at bounding box center [678, 384] width 10 height 21
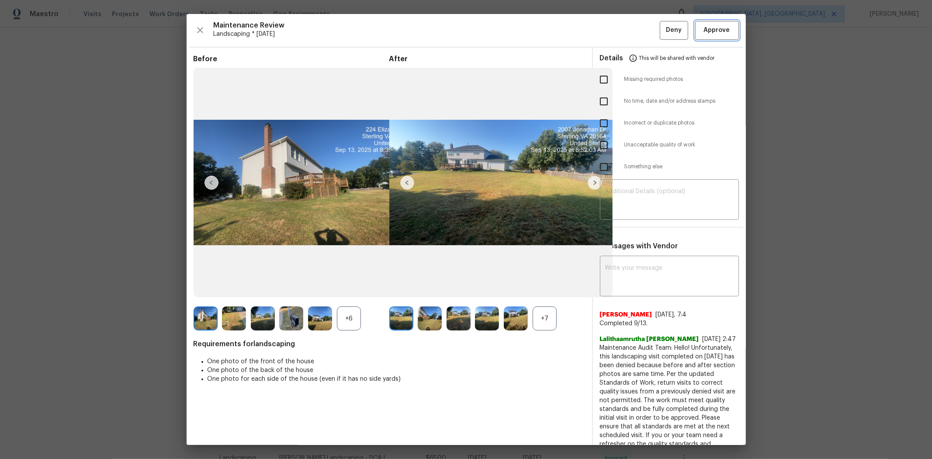
click at [662, 27] on span "Approve" at bounding box center [717, 30] width 26 height 11
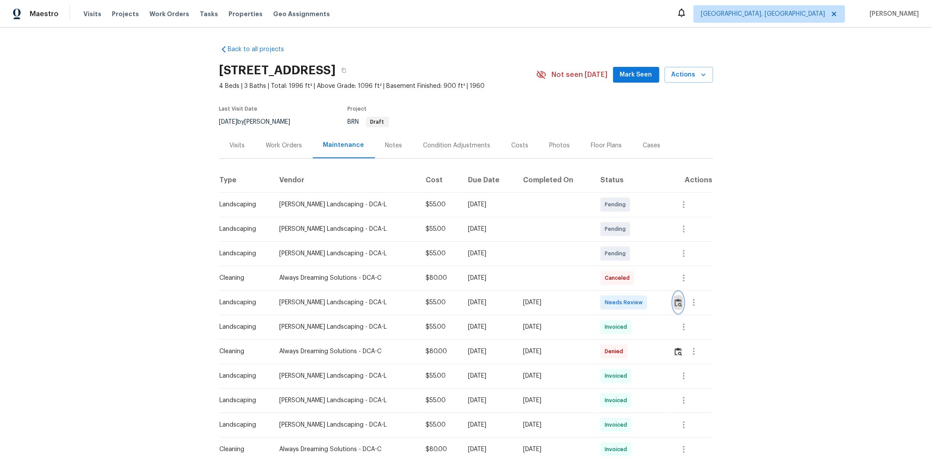
click at [662, 304] on img "button" at bounding box center [677, 302] width 7 height 8
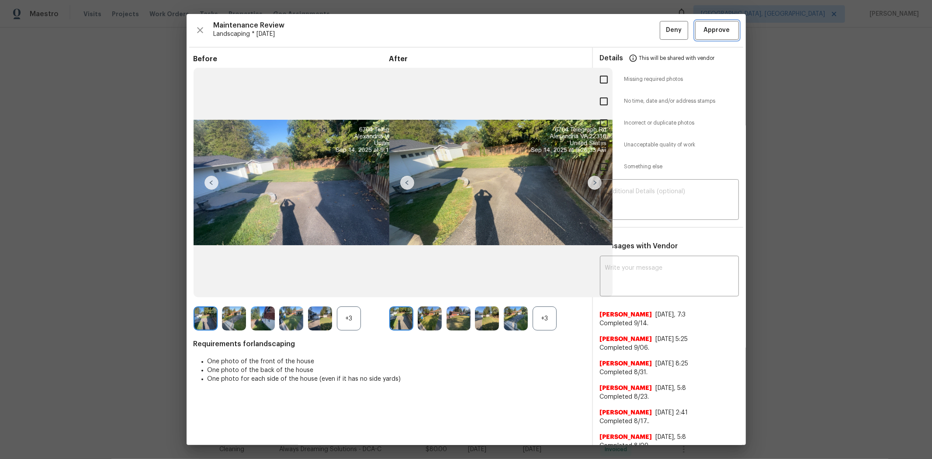
click at [662, 28] on button "Approve" at bounding box center [717, 30] width 44 height 19
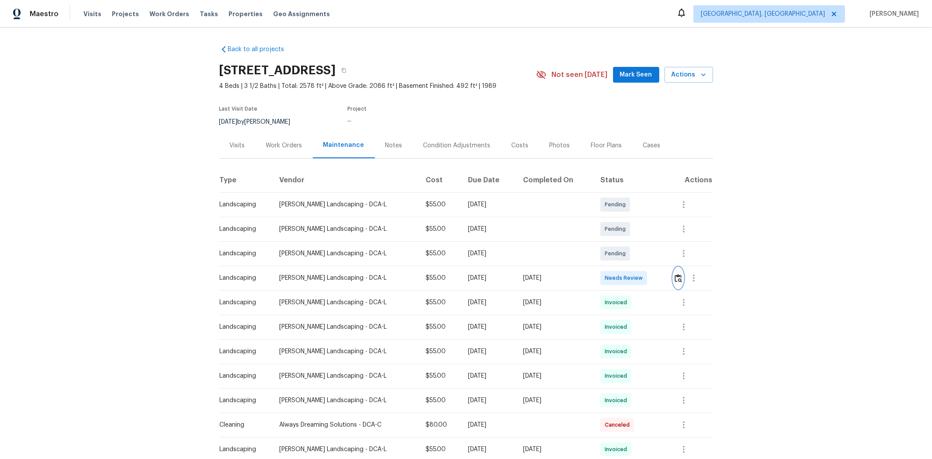
click at [662, 277] on img "button" at bounding box center [677, 278] width 7 height 8
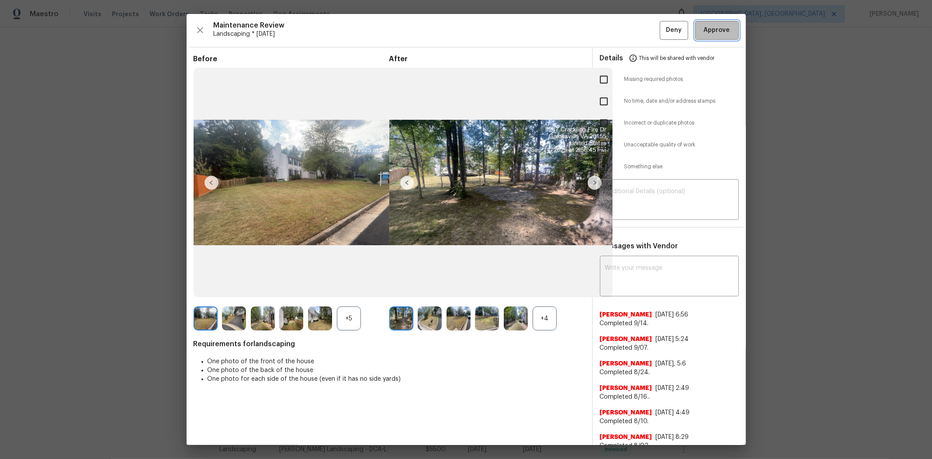
click at [662, 38] on button "Approve" at bounding box center [717, 30] width 44 height 19
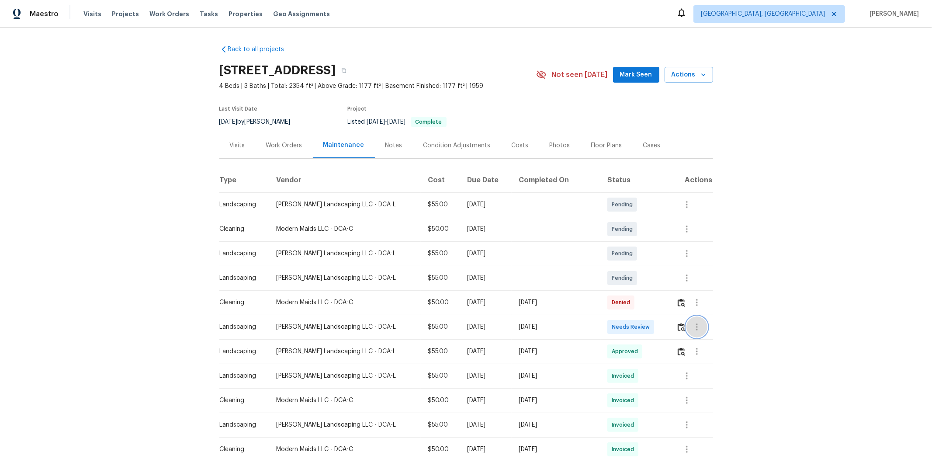
click at [662, 307] on button "button" at bounding box center [696, 326] width 21 height 21
click at [662, 307] on div at bounding box center [466, 229] width 932 height 459
click at [662, 307] on img "button" at bounding box center [680, 327] width 7 height 8
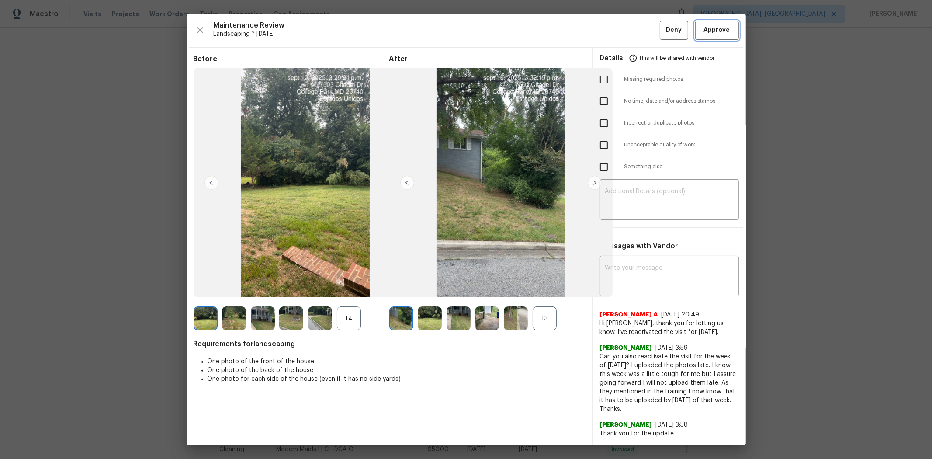
drag, startPoint x: 717, startPoint y: 33, endPoint x: 715, endPoint y: 43, distance: 9.8
click at [662, 33] on span "Approve" at bounding box center [717, 30] width 26 height 11
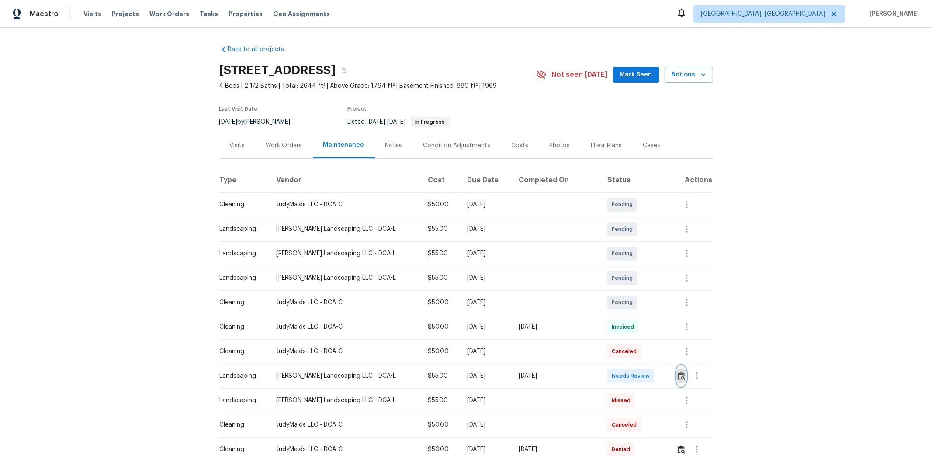
click at [662, 307] on button "button" at bounding box center [681, 375] width 10 height 21
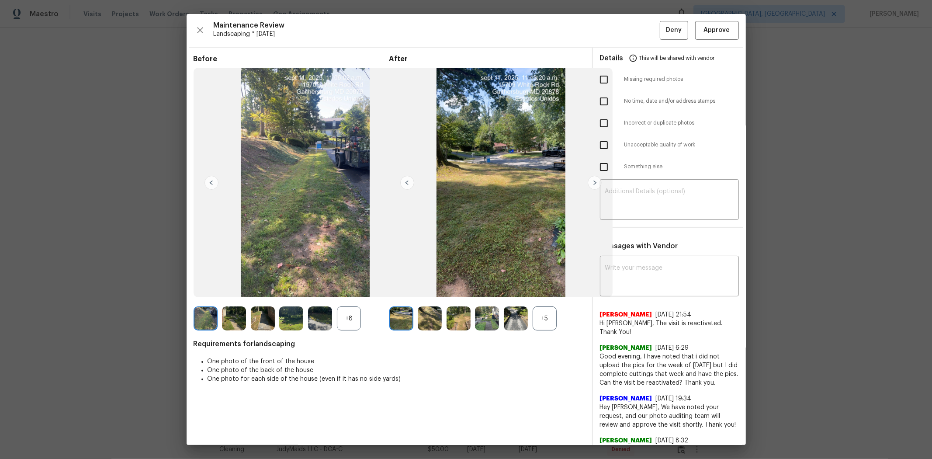
click at [662, 40] on div "Maintenance Review Landscaping * [DATE] Deny Approve Before +8 After +5 Require…" at bounding box center [466, 229] width 559 height 431
click at [662, 35] on span "Approve" at bounding box center [717, 30] width 26 height 11
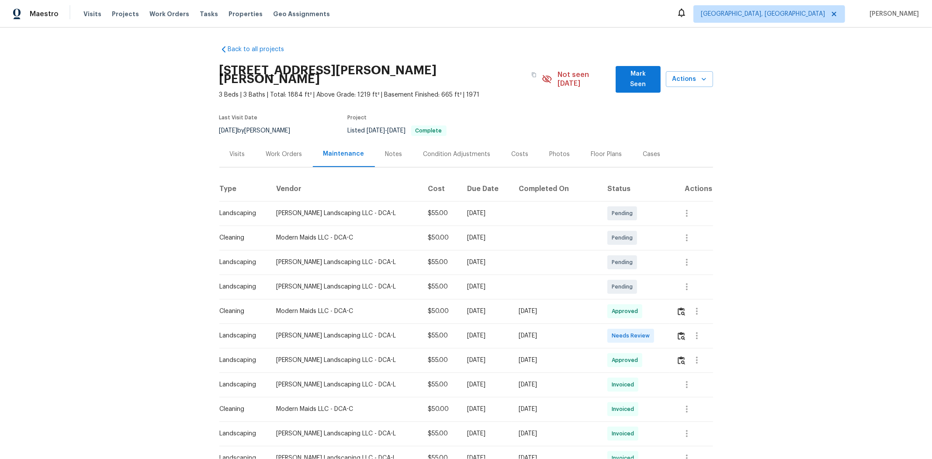
click at [662, 307] on div at bounding box center [694, 335] width 36 height 21
click at [662, 307] on img "button" at bounding box center [680, 336] width 7 height 8
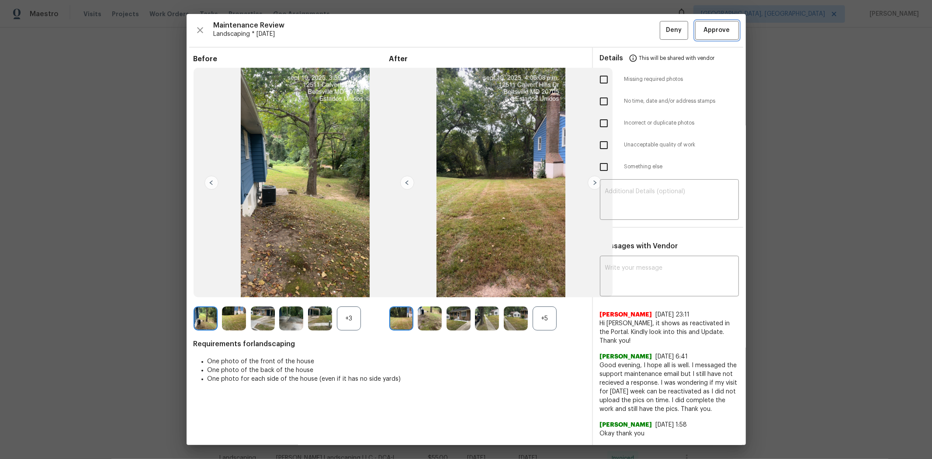
click at [662, 29] on span "Approve" at bounding box center [717, 30] width 26 height 11
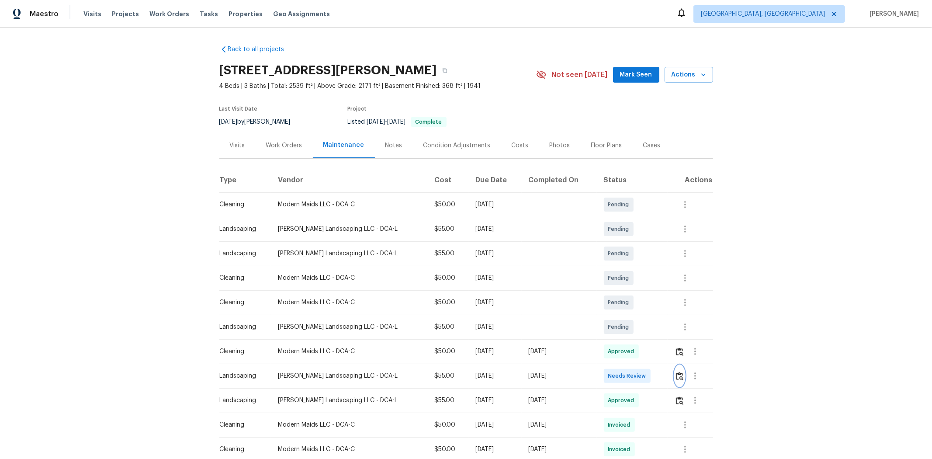
click at [662, 307] on img "button" at bounding box center [679, 376] width 7 height 8
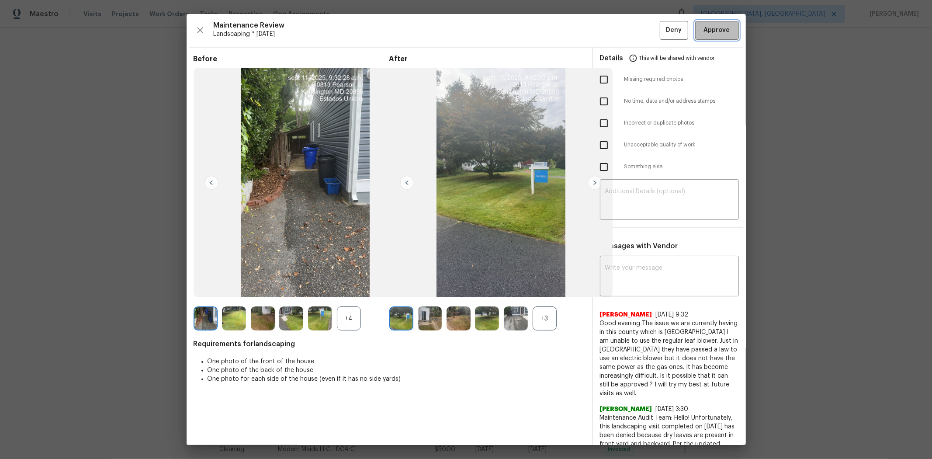
click at [662, 34] on span "Approve" at bounding box center [717, 30] width 26 height 11
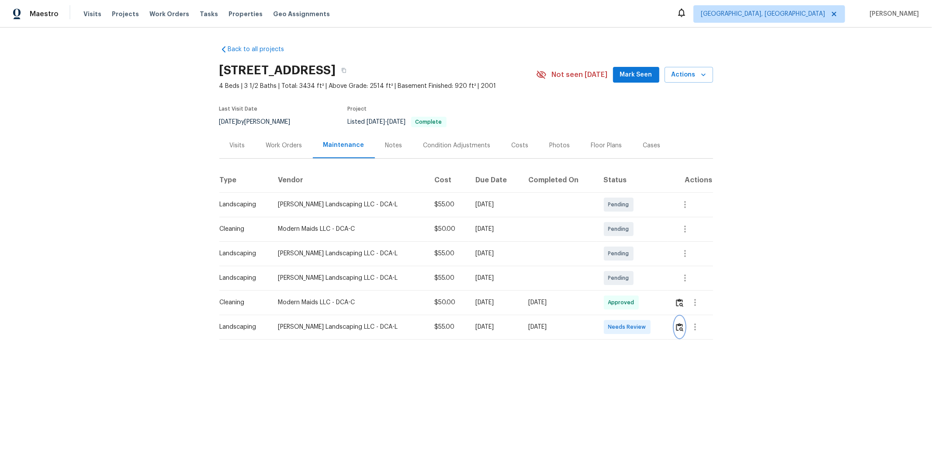
click at [662, 307] on img "button" at bounding box center [679, 327] width 7 height 8
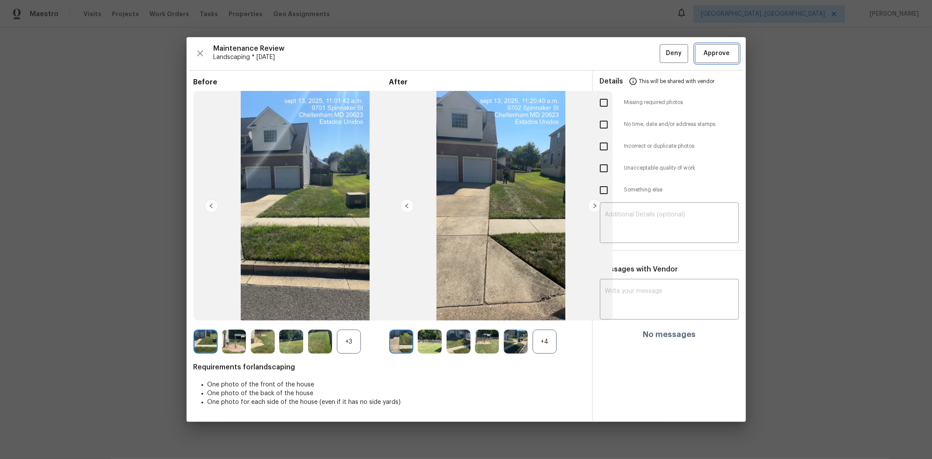
click at [662, 52] on span "Approve" at bounding box center [717, 53] width 26 height 11
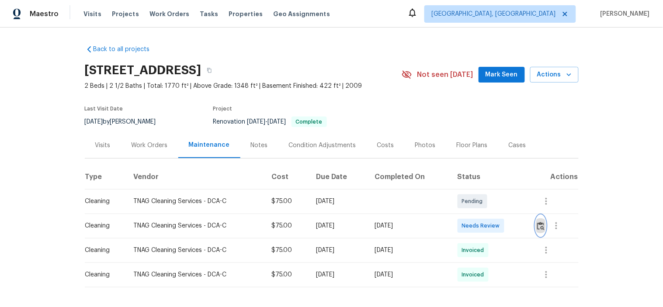
click at [537, 227] on img "button" at bounding box center [540, 226] width 7 height 8
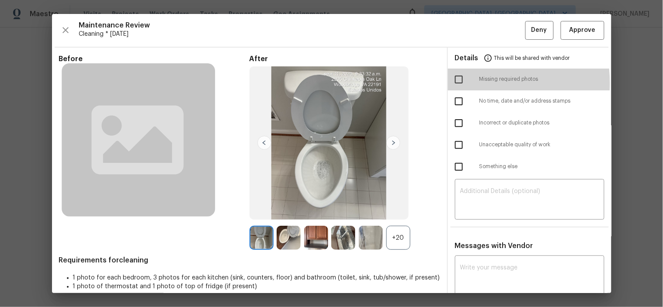
click at [451, 83] on input "checkbox" at bounding box center [458, 79] width 18 height 18
checkbox input "true"
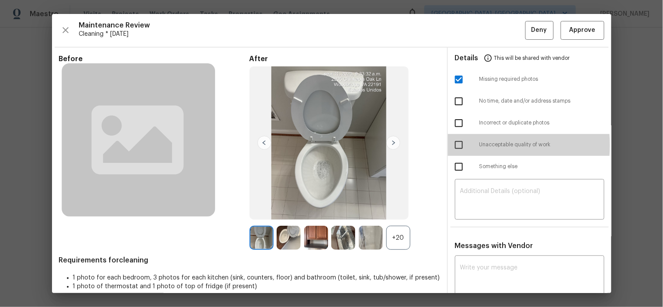
click at [456, 145] on input "checkbox" at bounding box center [458, 145] width 18 height 18
checkbox input "true"
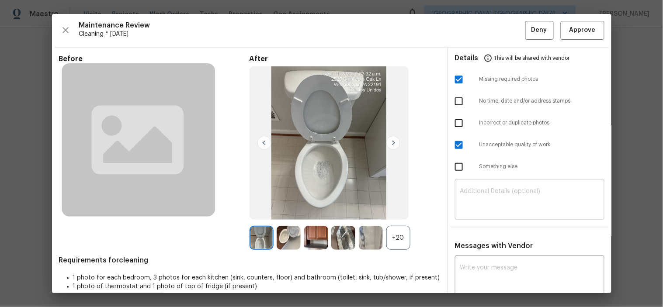
click at [501, 195] on textarea at bounding box center [529, 200] width 139 height 24
paste textarea "Maintenance Audit Team: Hello! Unfortunately, this cleaning visit completed on …"
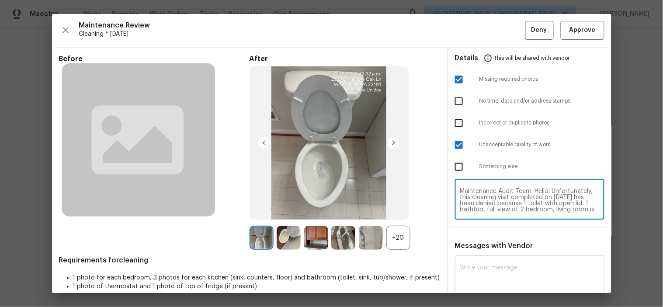
type textarea "Maintenance Audit Team: Hello! Unfortunately, this cleaning visit completed on …"
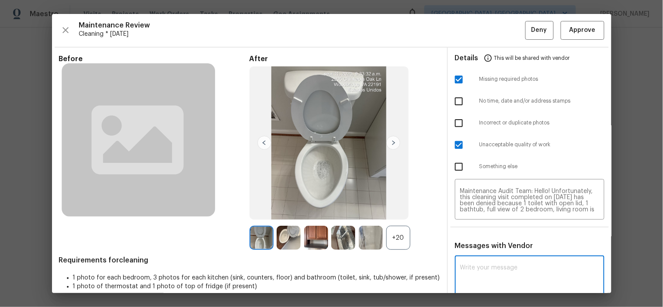
click at [494, 271] on textarea at bounding box center [529, 277] width 139 height 24
paste textarea "Maintenance Audit Team: Hello! Unfortunately, this cleaning visit completed on …"
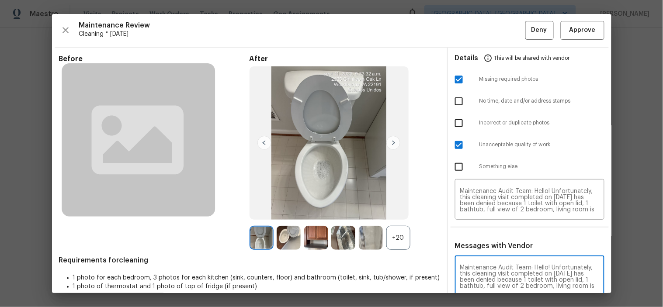
scroll to position [1, 0]
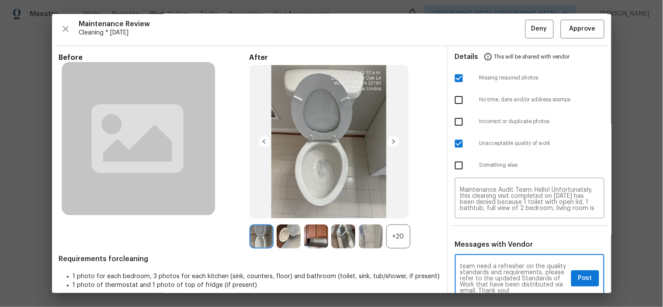
type textarea "Maintenance Audit Team: Hello! Unfortunately, this cleaning visit completed on …"
click at [578, 280] on span "Post" at bounding box center [585, 278] width 14 height 11
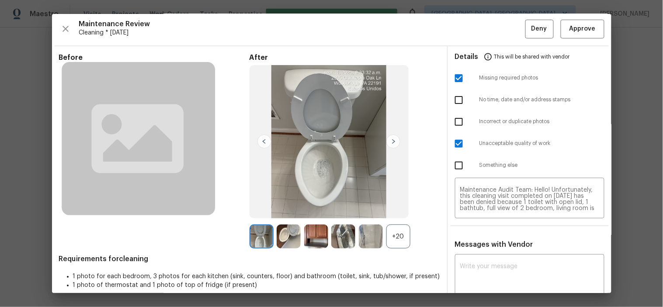
scroll to position [0, 0]
click at [525, 36] on button "Deny" at bounding box center [539, 29] width 28 height 19
